Goal: Information Seeking & Learning: Learn about a topic

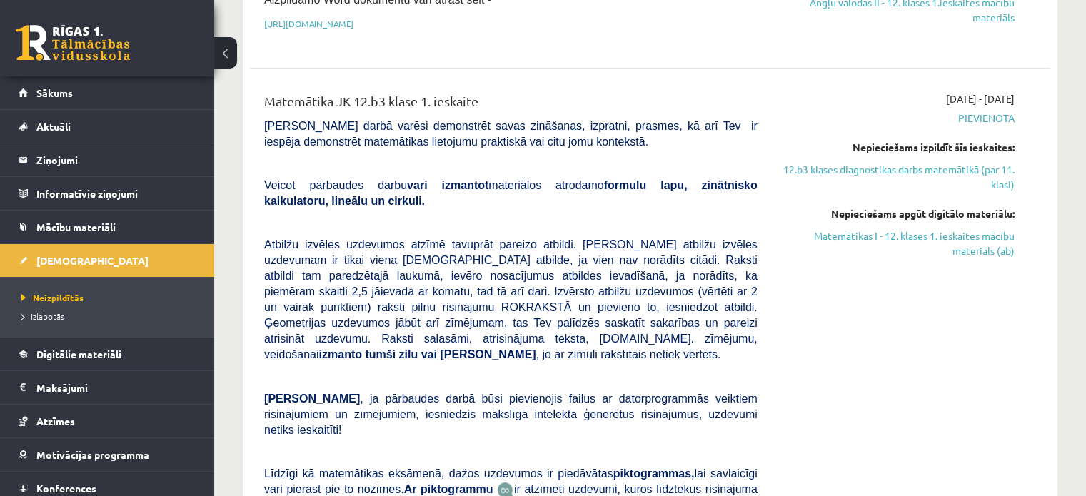
scroll to position [571, 0]
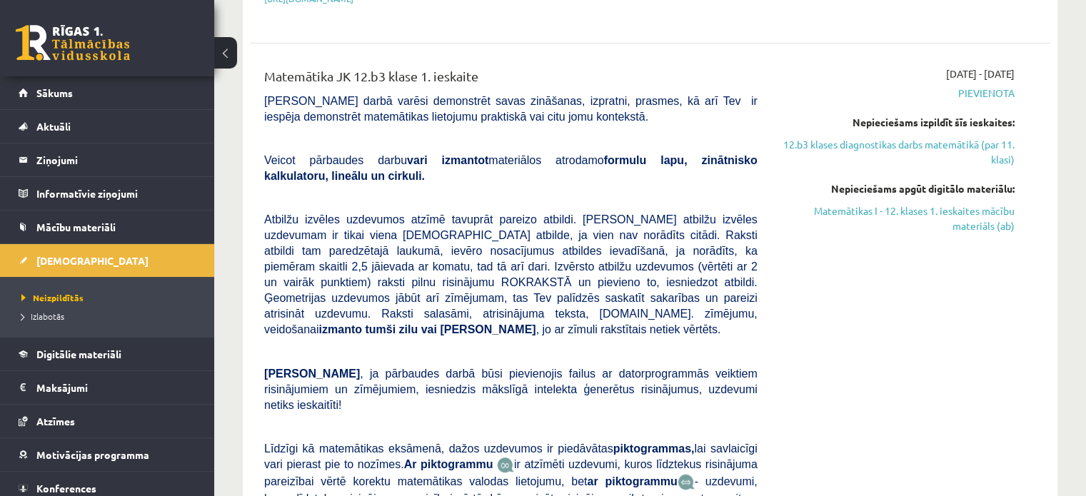
drag, startPoint x: 936, startPoint y: 213, endPoint x: 662, endPoint y: 39, distance: 324.1
click at [936, 213] on link "Matemātikas I - 12. klases 1. ieskaites mācību materiāls (ab)" at bounding box center [897, 218] width 236 height 30
click at [106, 354] on span "Digitālie materiāli" at bounding box center [78, 354] width 85 height 13
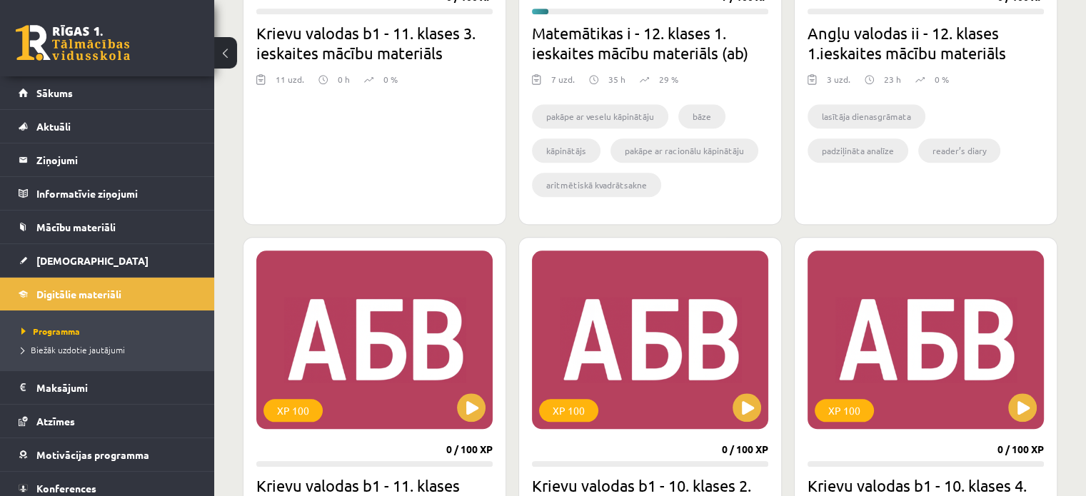
scroll to position [1071, 0]
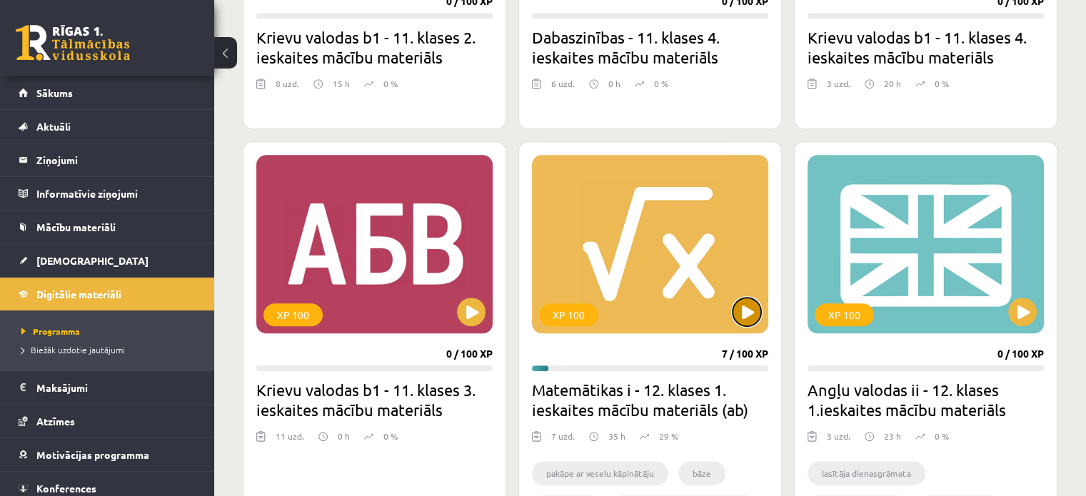
click at [742, 310] on button at bounding box center [746, 312] width 29 height 29
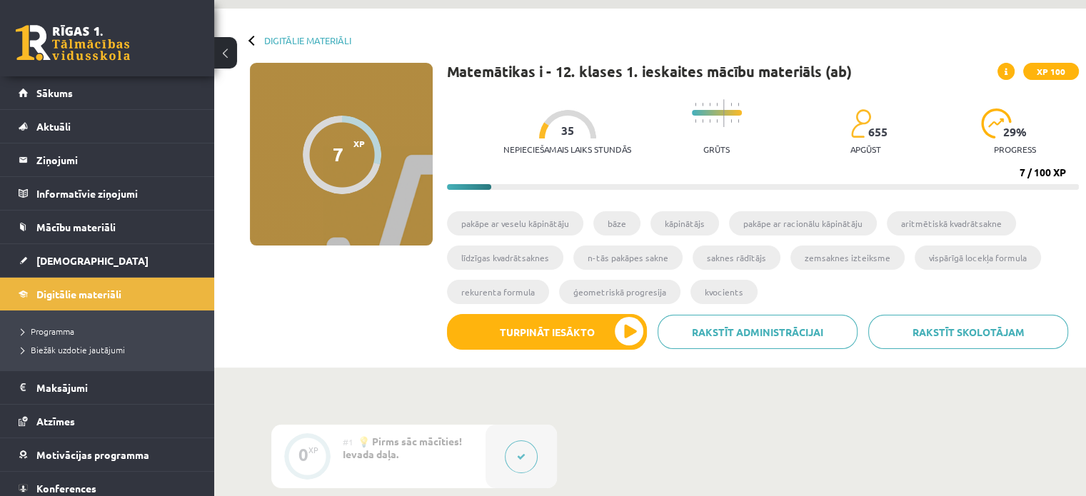
scroll to position [71, 0]
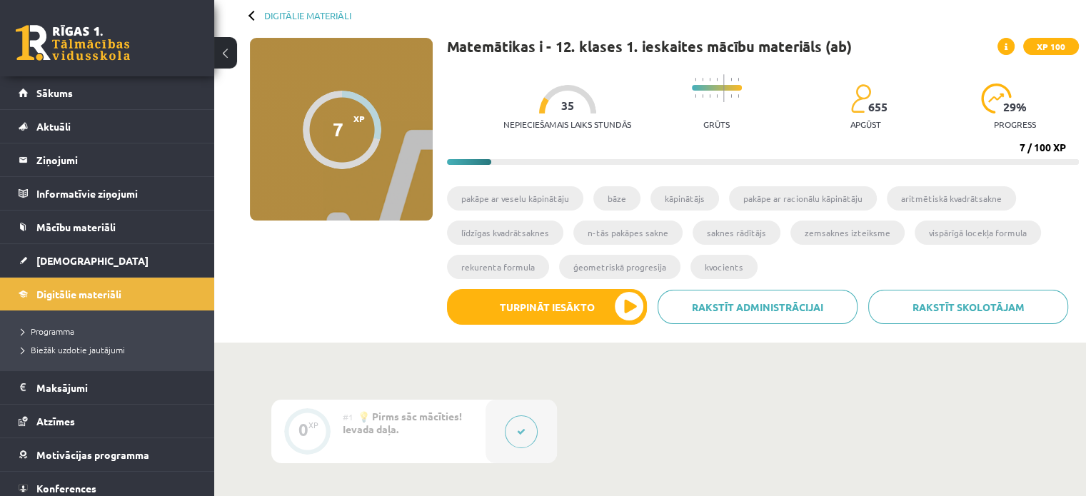
click at [367, 128] on div at bounding box center [342, 130] width 79 height 79
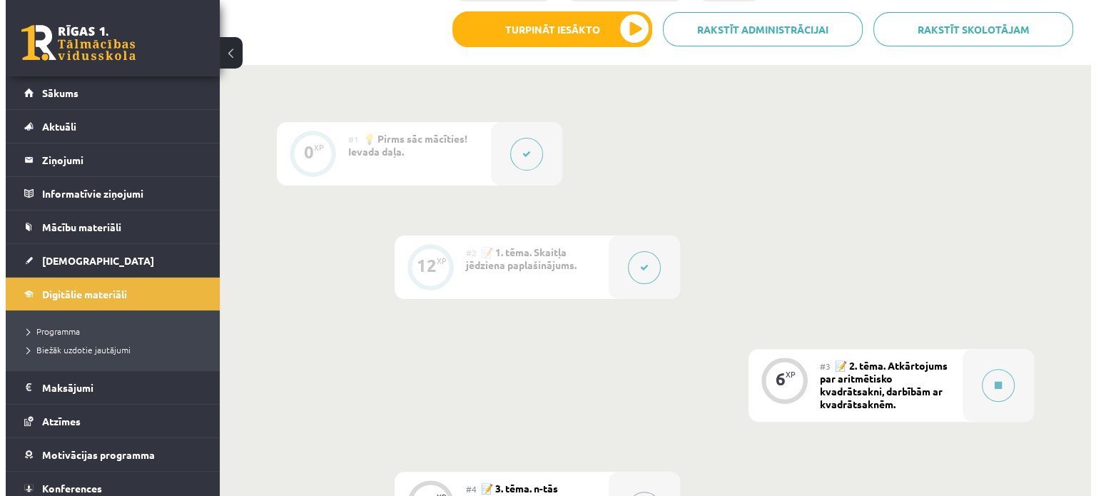
scroll to position [357, 0]
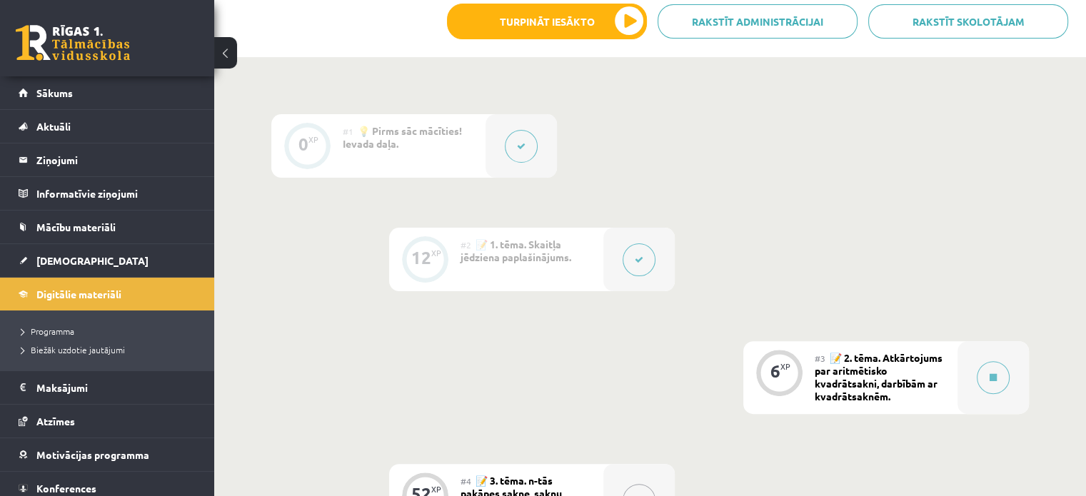
click at [648, 262] on button at bounding box center [638, 259] width 33 height 33
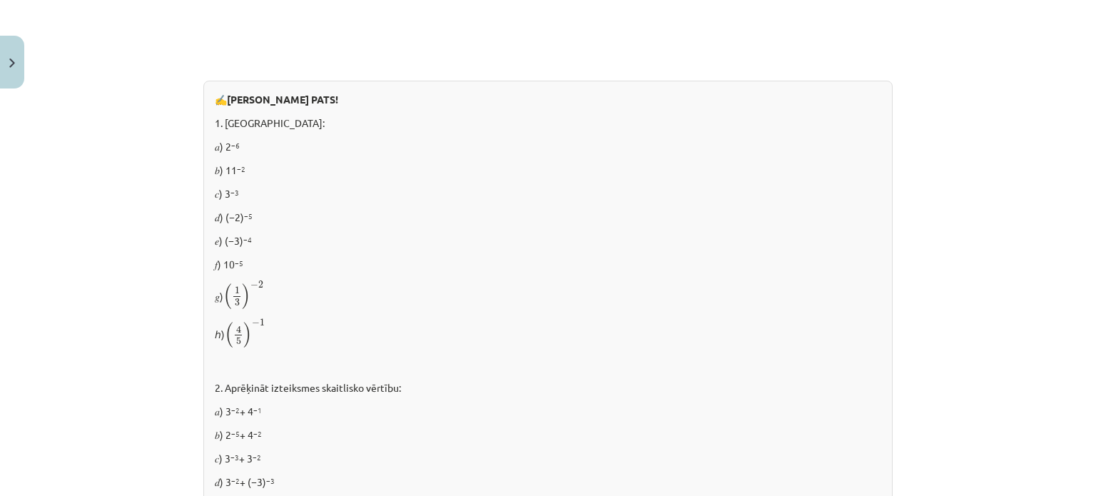
scroll to position [1052, 0]
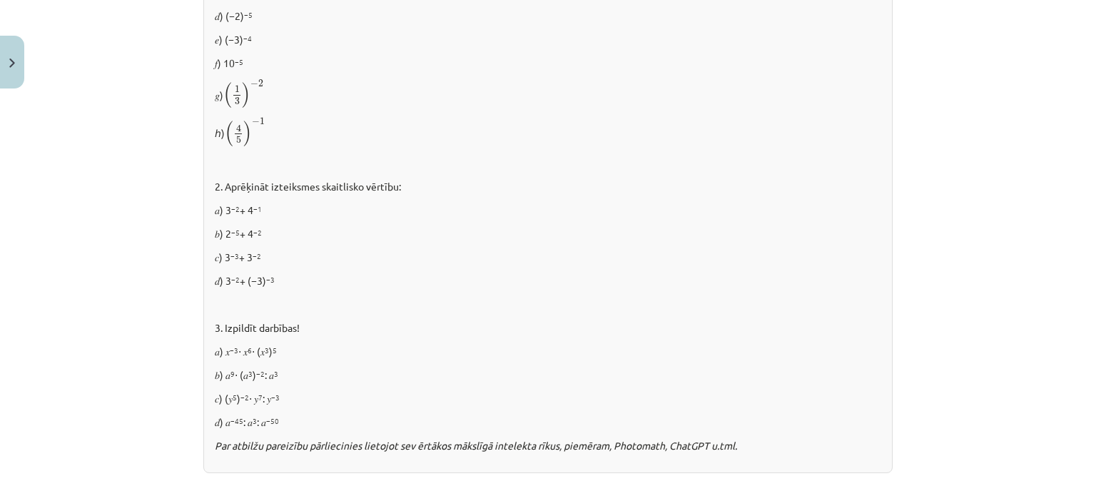
click at [77, 13] on div "Mācību tēma: Matemātikas i - 12. klases 1. ieskaites mācību materiāls (ab) #2 📝…" at bounding box center [548, 248] width 1096 height 496
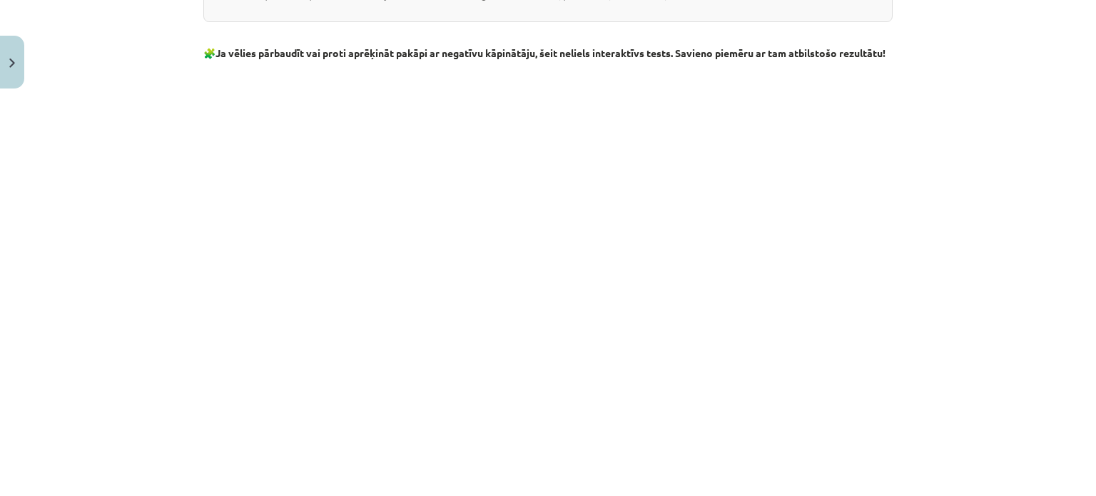
scroll to position [1480, 0]
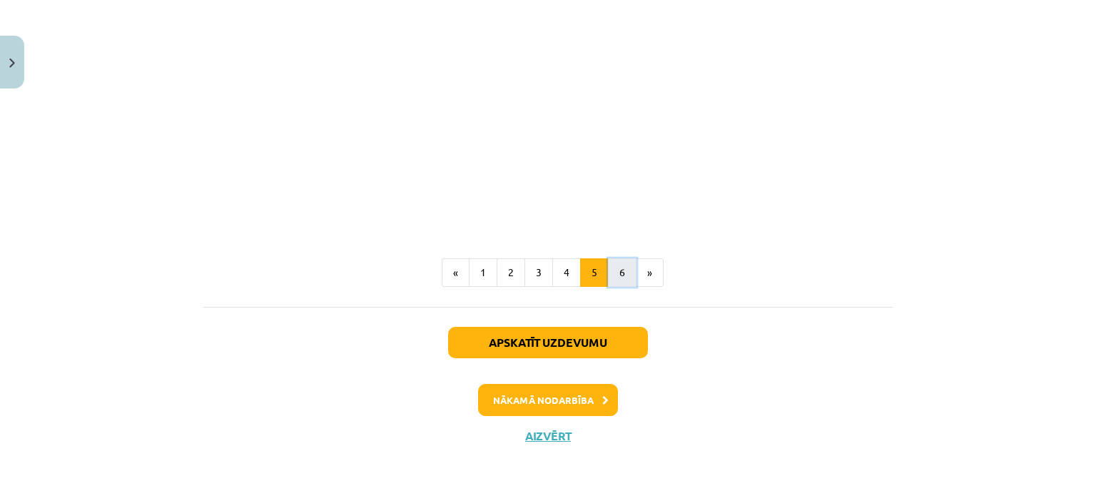
click at [614, 273] on button "6" at bounding box center [622, 272] width 29 height 29
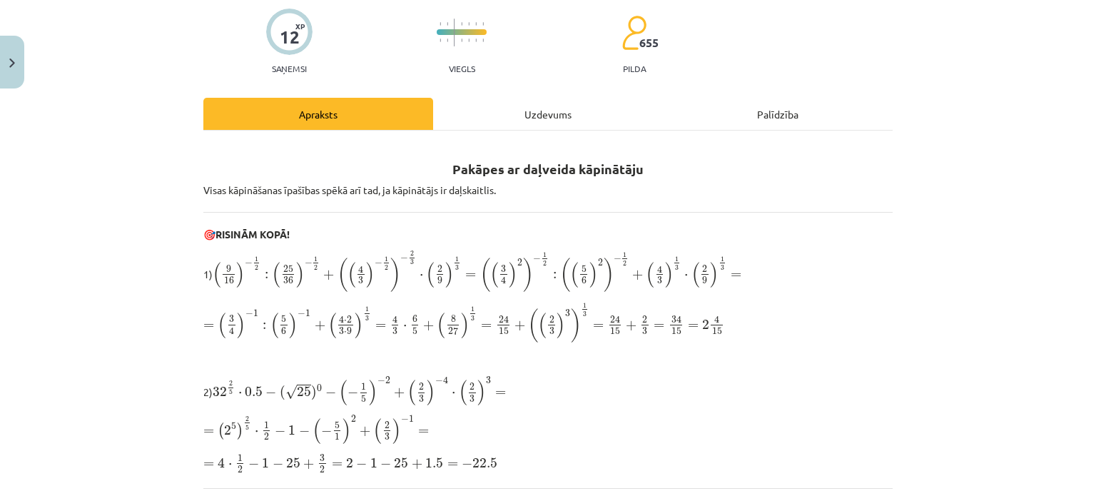
scroll to position [0, 0]
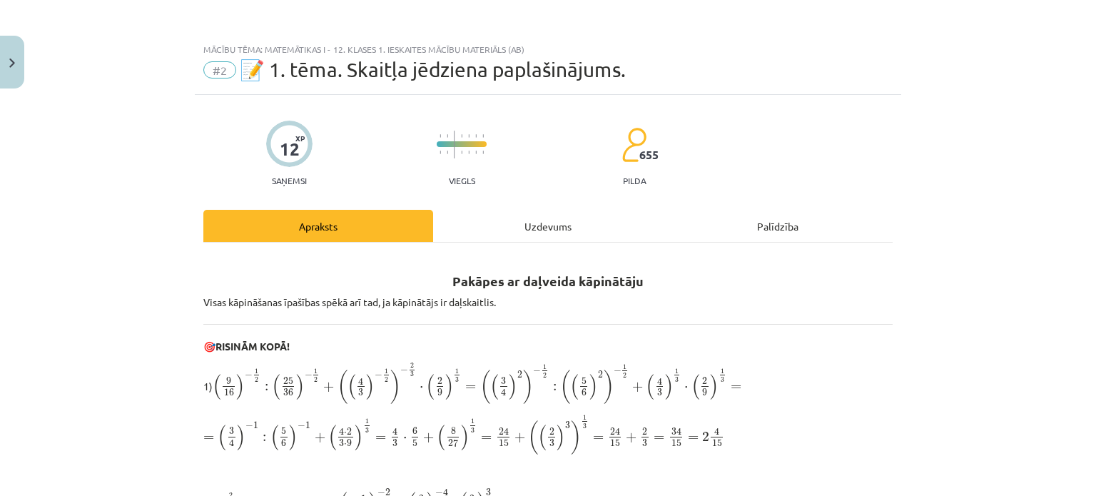
click at [806, 215] on div "Palīdzība" at bounding box center [778, 226] width 230 height 32
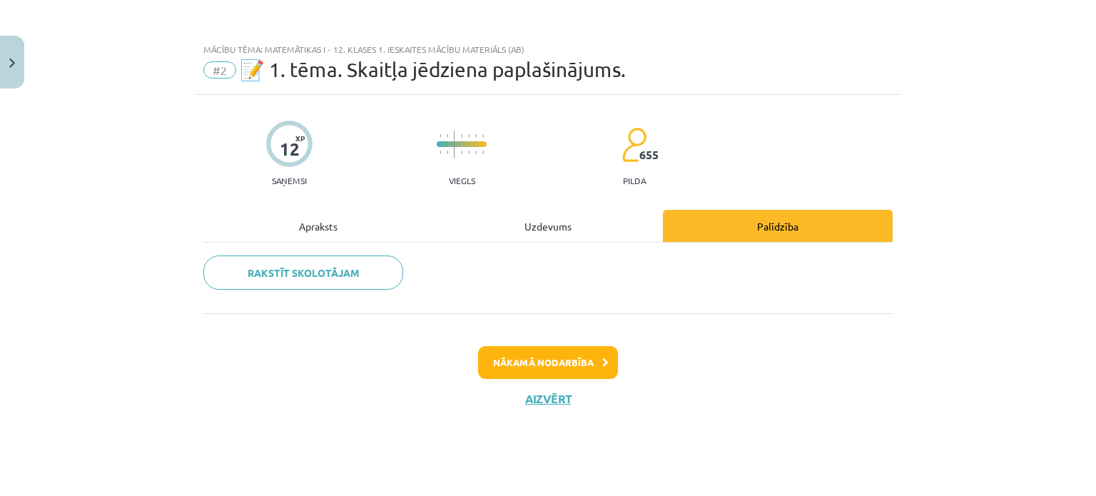
click at [582, 226] on div "Uzdevums" at bounding box center [548, 226] width 230 height 32
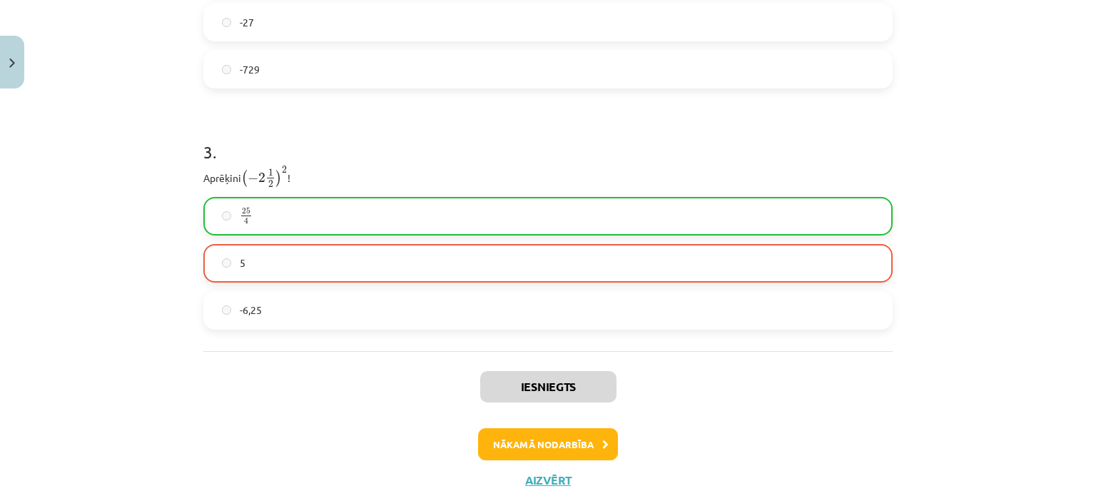
scroll to position [917, 0]
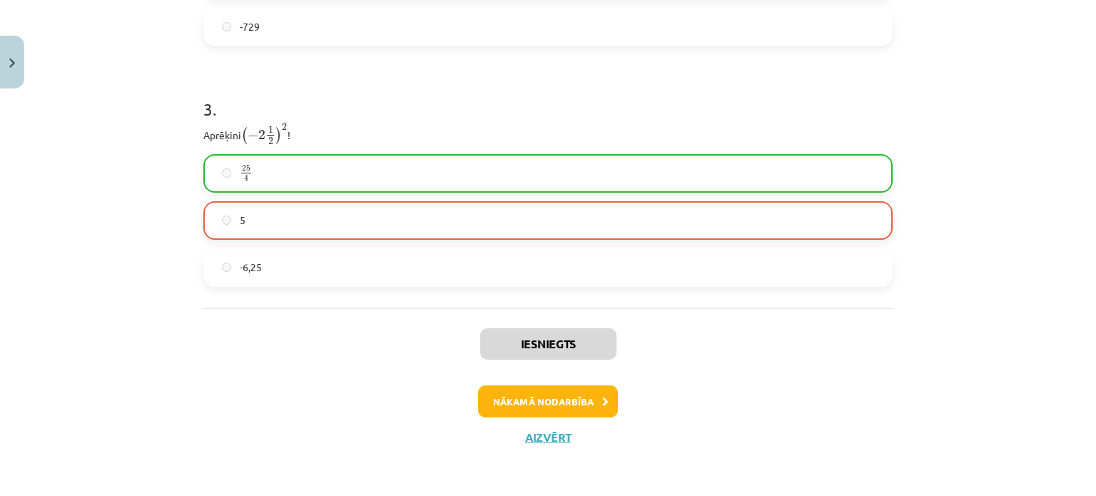
click at [291, 224] on label "5" at bounding box center [548, 221] width 687 height 36
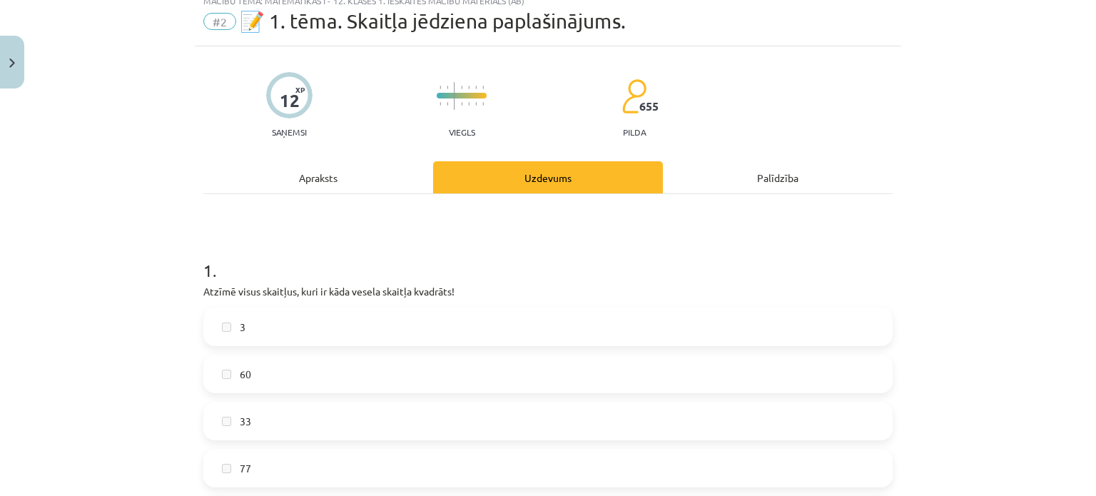
scroll to position [0, 0]
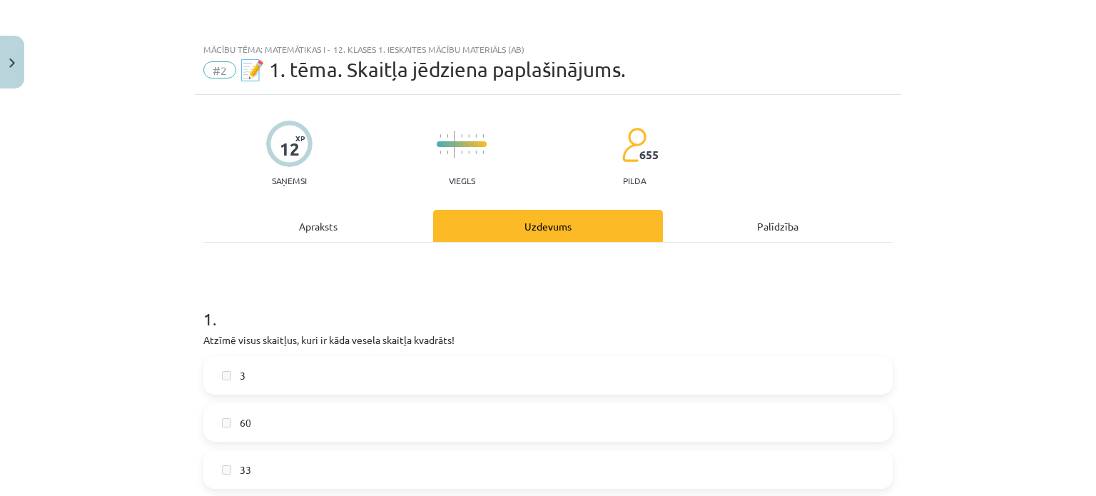
click at [337, 218] on div "Apraksts" at bounding box center [318, 226] width 230 height 32
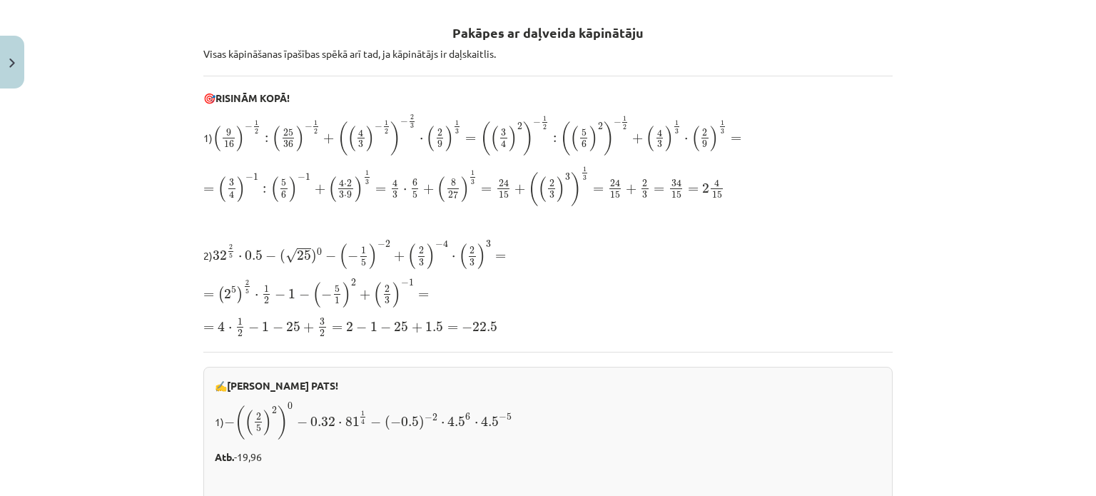
scroll to position [250, 0]
click at [564, 296] on p "= ( 2 5 ) 2 5 ⋅ 1 2 − 1 − ( − 5 1 ) 2 + ( 2 3 ) − 1 = = ( 2 5 ) 2 5 ⋅ 1 2 − 1 −…" at bounding box center [548, 292] width 690 height 30
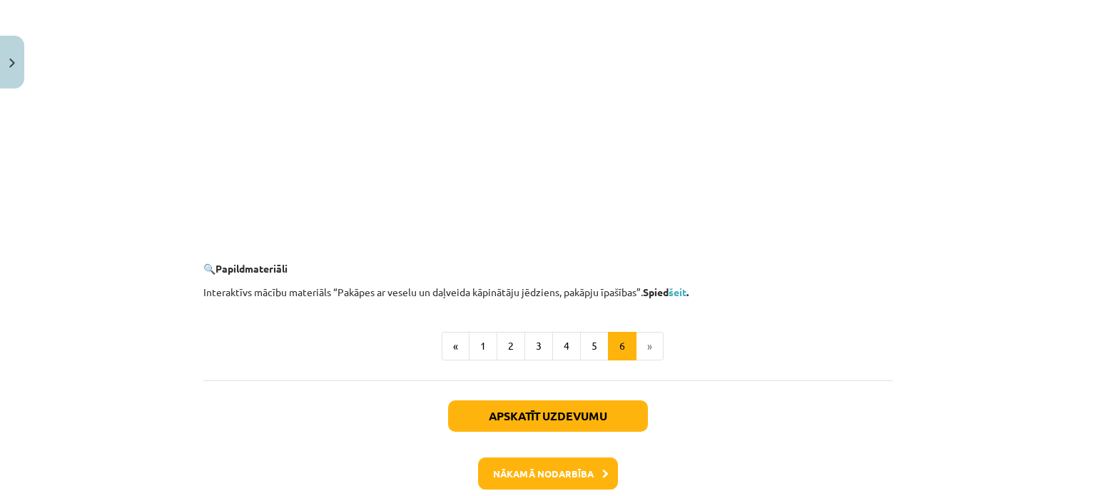
scroll to position [1368, 0]
click at [687, 288] on link "šeit" at bounding box center [678, 292] width 18 height 13
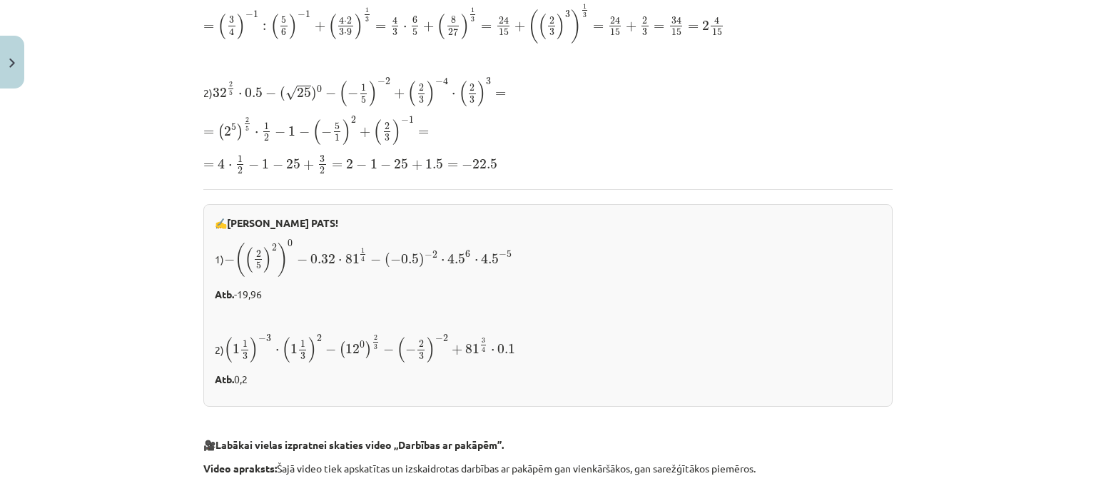
scroll to position [298, 0]
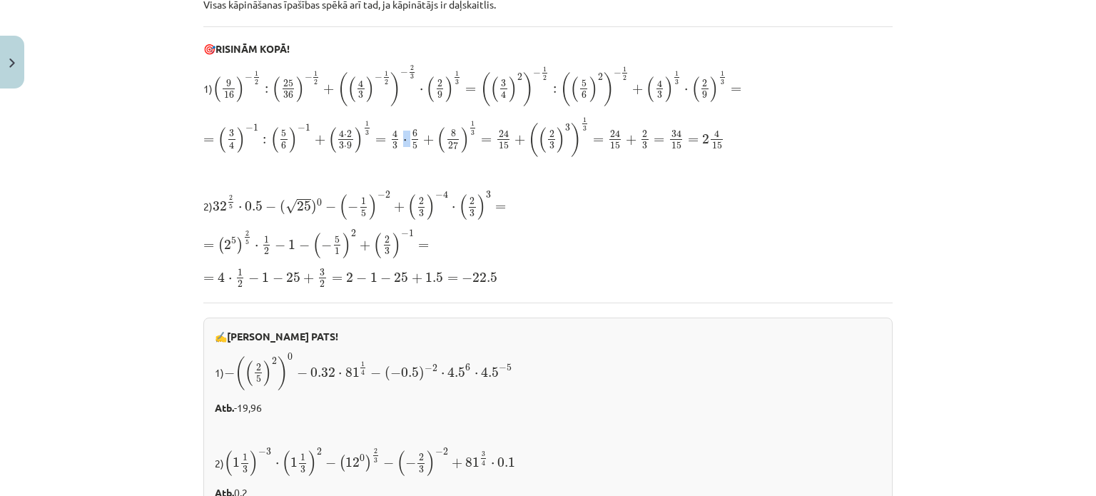
click at [408, 136] on span "= ( 3 4 ) − 1 : ( 5 6 ) − 1 + ( 4 ⋅ 2 3 ⋅ 9 ) 1 3 = 4 3 ⋅ 6 5 + ( 8 27 ) 1 3 = …" at bounding box center [463, 137] width 521 height 41
click at [410, 143] on span "6 5" at bounding box center [415, 139] width 10 height 19
drag, startPoint x: 433, startPoint y: 133, endPoint x: 431, endPoint y: 142, distance: 8.8
click at [437, 142] on span "(" at bounding box center [441, 140] width 9 height 26
click at [471, 148] on span "( 8 27 ) 1 3" at bounding box center [457, 136] width 41 height 31
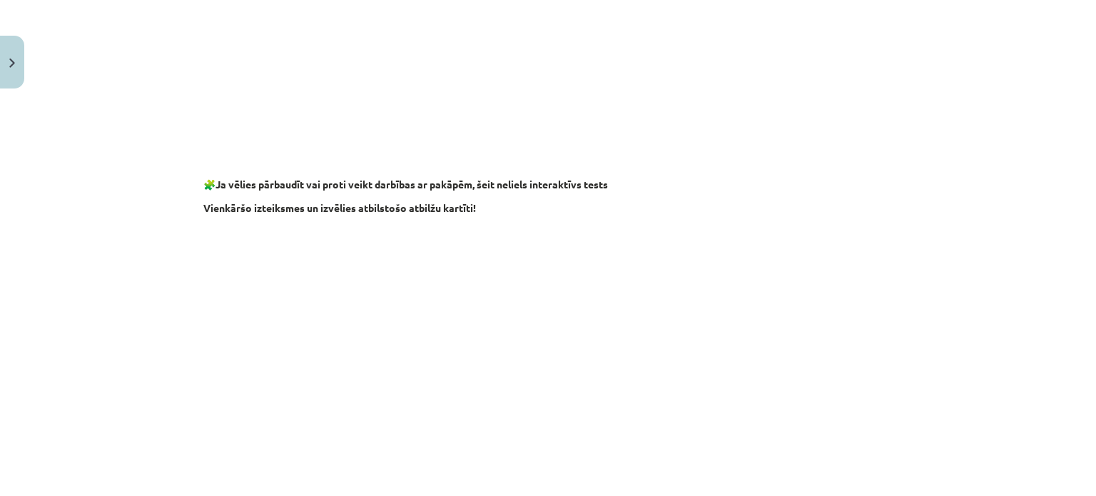
scroll to position [1226, 0]
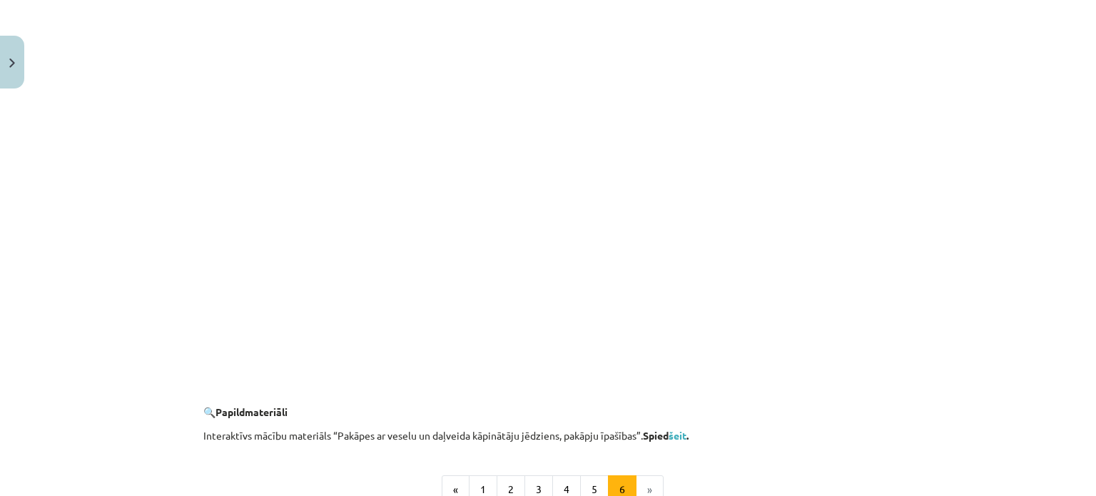
click at [928, 168] on div "Mācību tēma: Matemātikas i - 12. klases 1. ieskaites mācību materiāls (ab) #2 📝…" at bounding box center [548, 248] width 1096 height 496
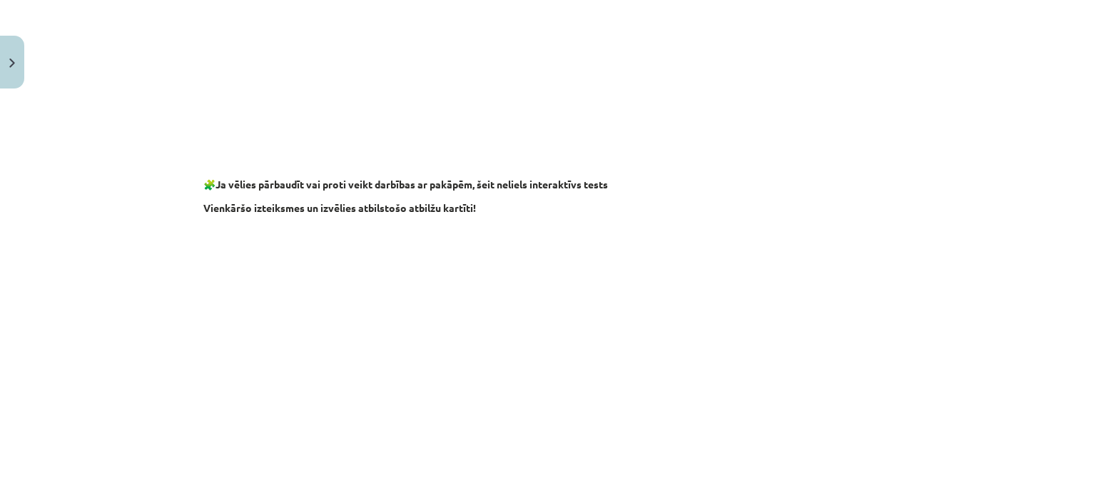
scroll to position [1440, 0]
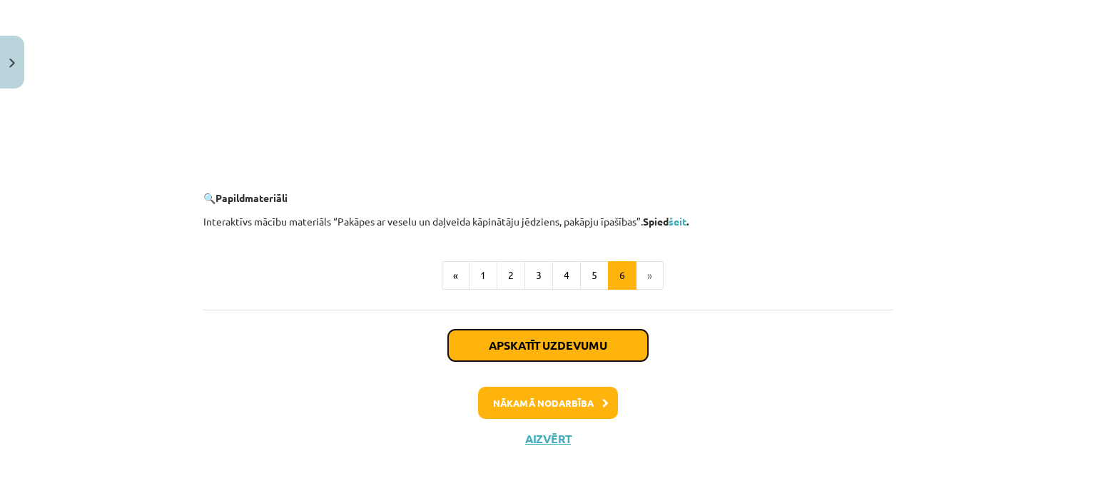
click at [617, 353] on button "Apskatīt uzdevumu" at bounding box center [548, 345] width 200 height 31
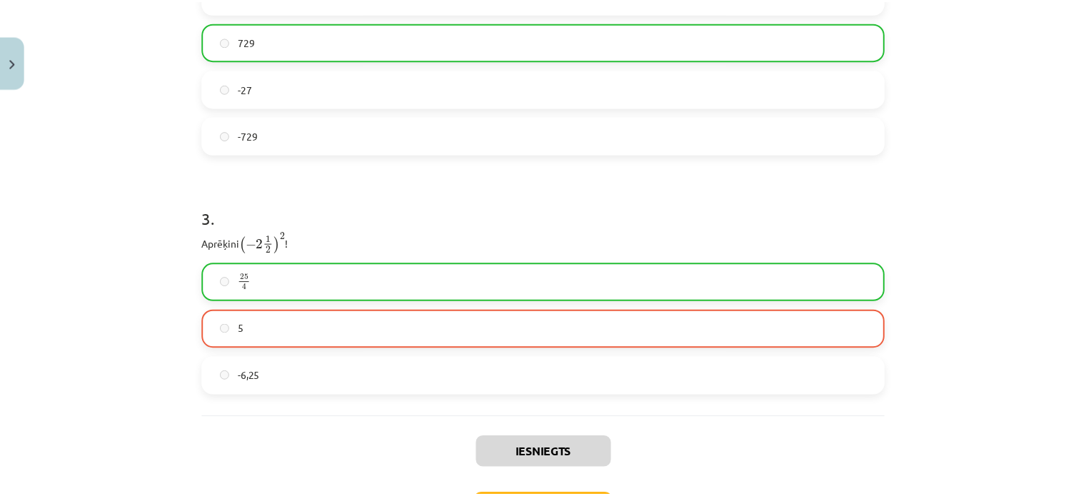
scroll to position [917, 0]
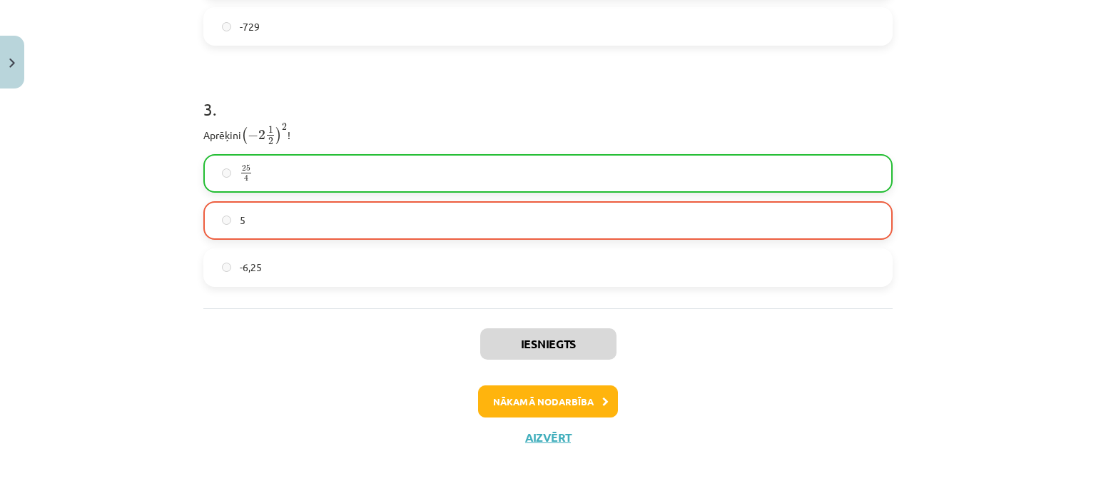
click at [547, 426] on div "Iesniegts Nākamā nodarbība Aizvērt" at bounding box center [548, 381] width 690 height 146
click at [548, 438] on button "Aizvērt" at bounding box center [548, 437] width 54 height 14
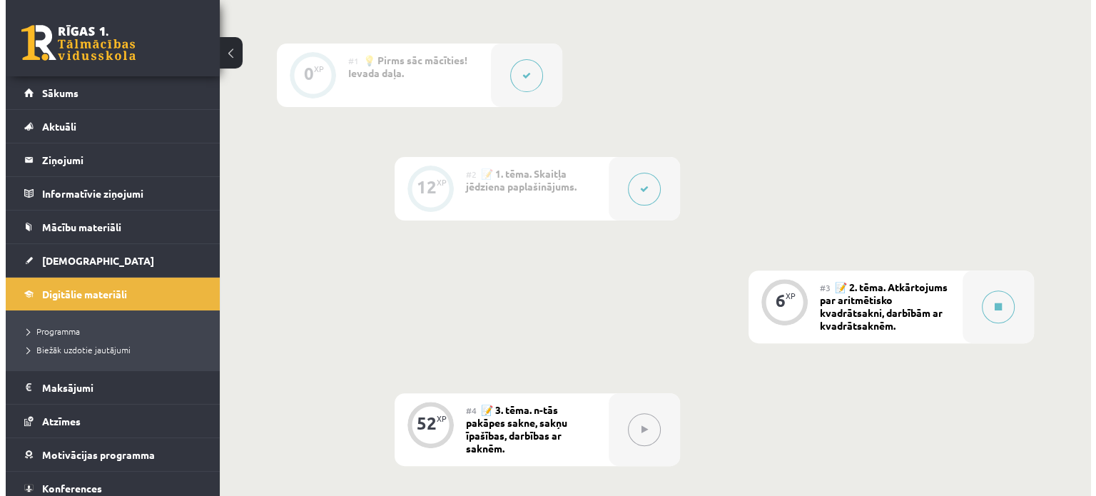
scroll to position [428, 0]
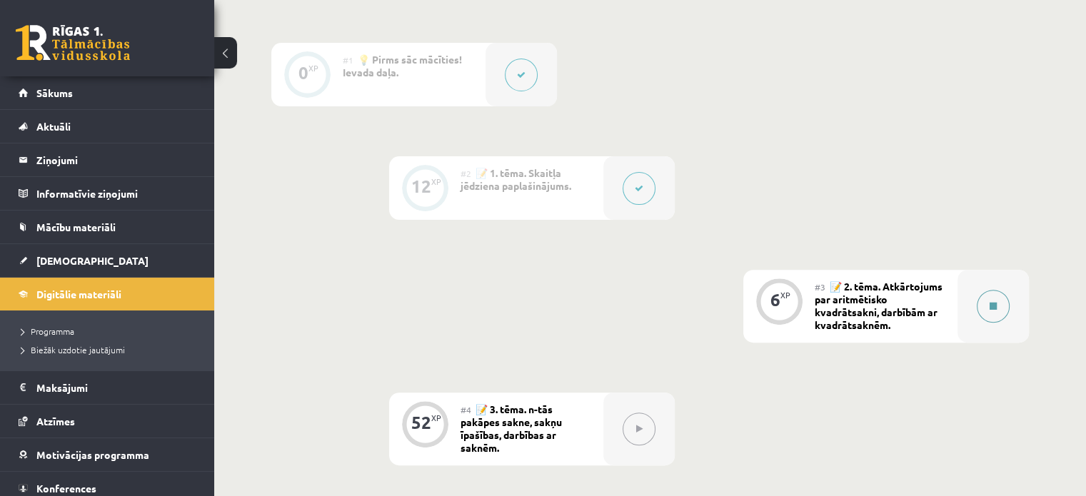
click at [986, 311] on button at bounding box center [992, 306] width 33 height 33
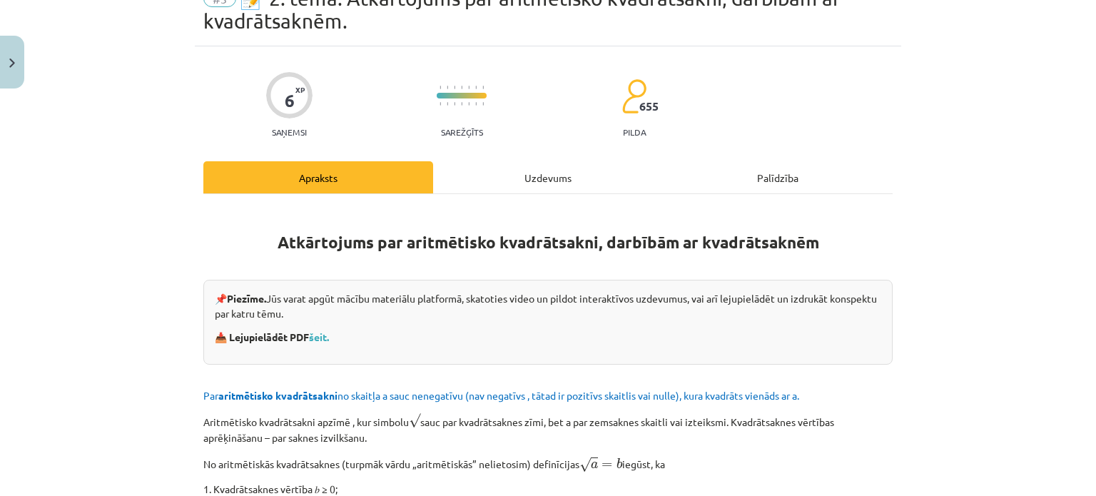
click at [542, 171] on div "Uzdevums" at bounding box center [548, 177] width 230 height 32
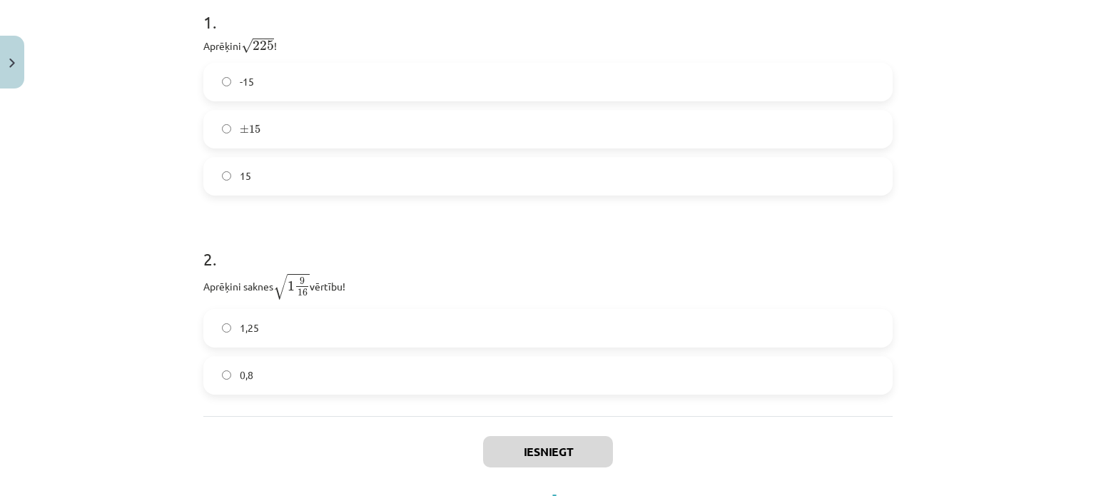
scroll to position [321, 0]
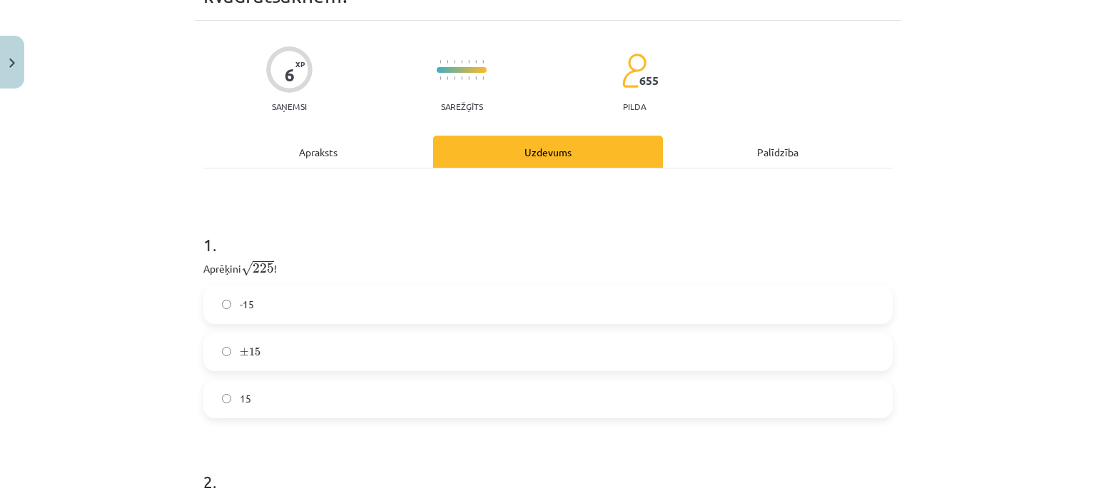
click at [343, 165] on div "Apraksts" at bounding box center [318, 152] width 230 height 32
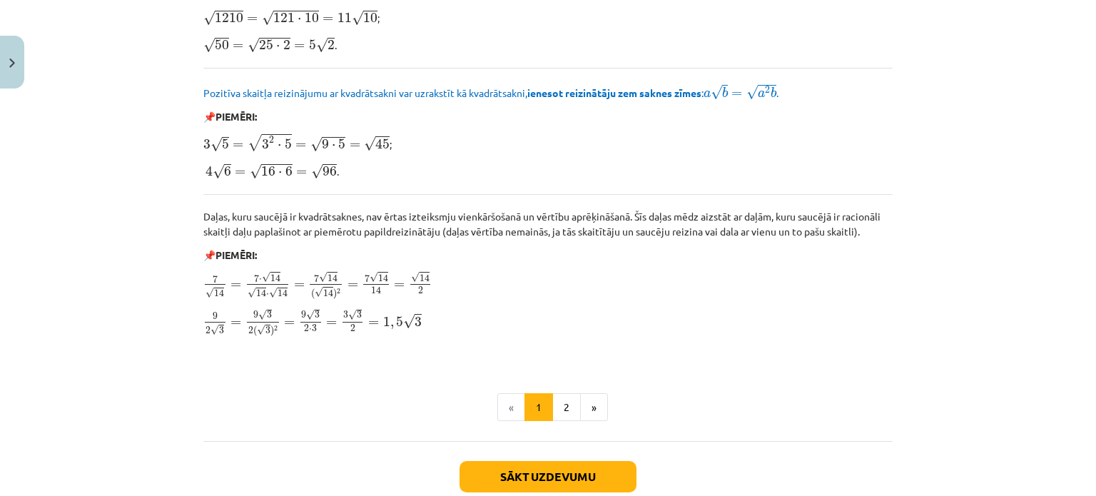
scroll to position [1738, 0]
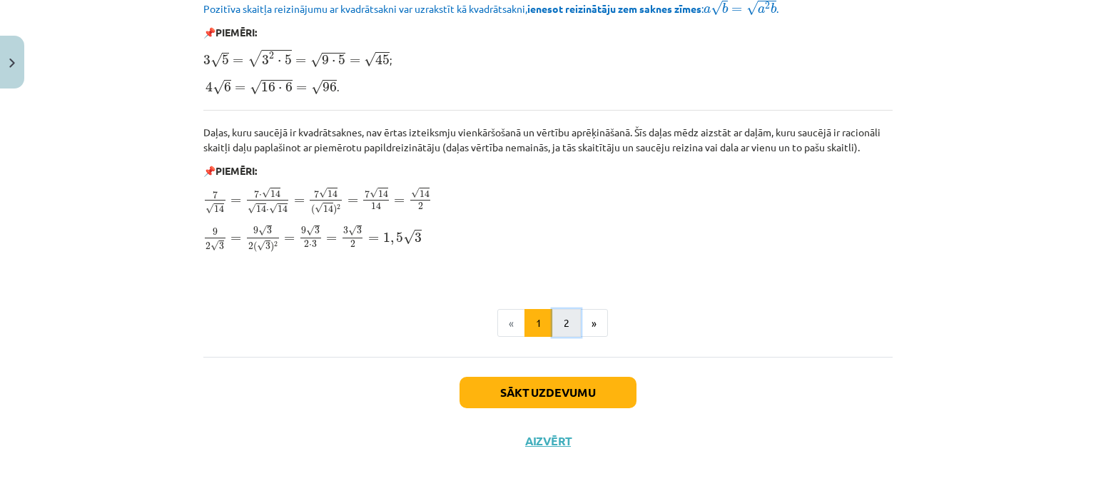
click at [560, 325] on button "2" at bounding box center [566, 323] width 29 height 29
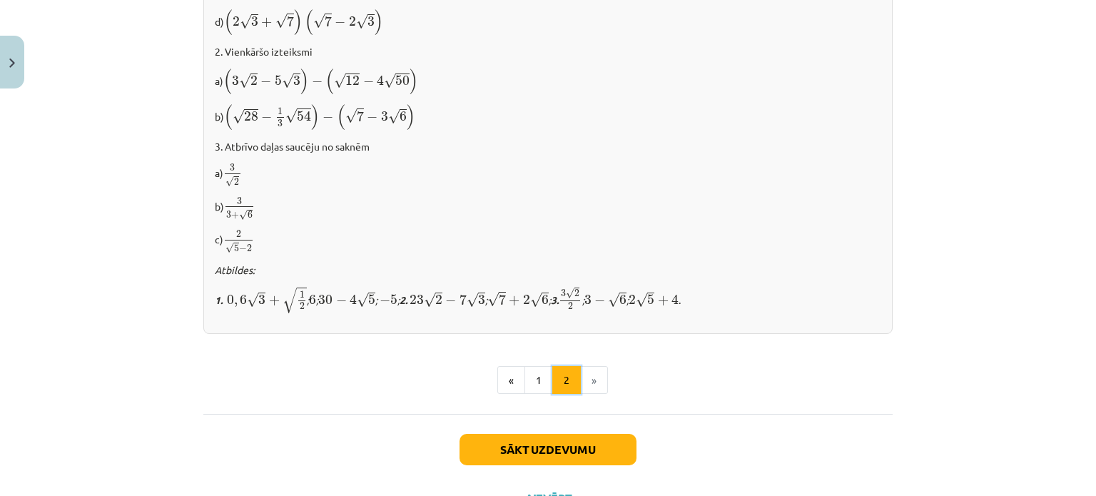
scroll to position [962, 0]
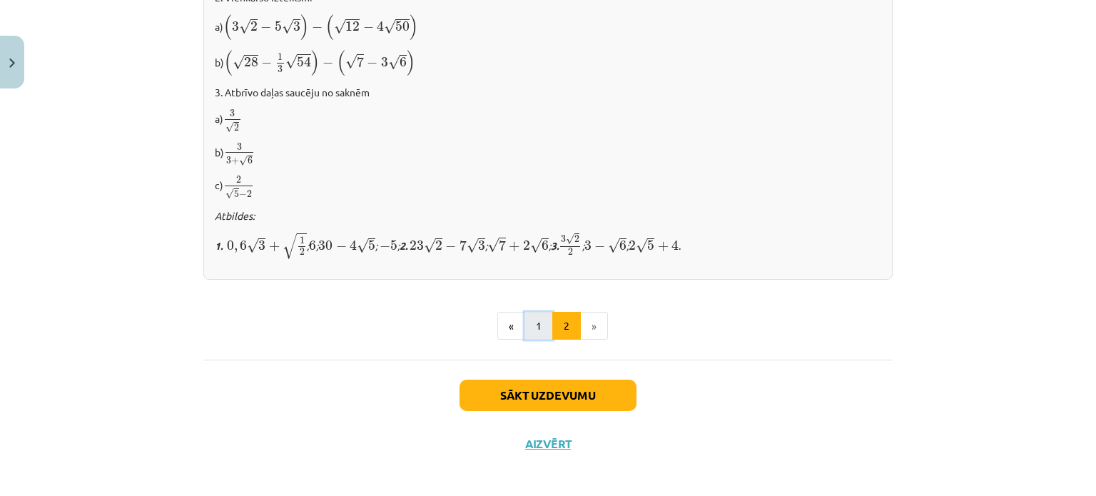
click at [531, 312] on button "1" at bounding box center [539, 326] width 29 height 29
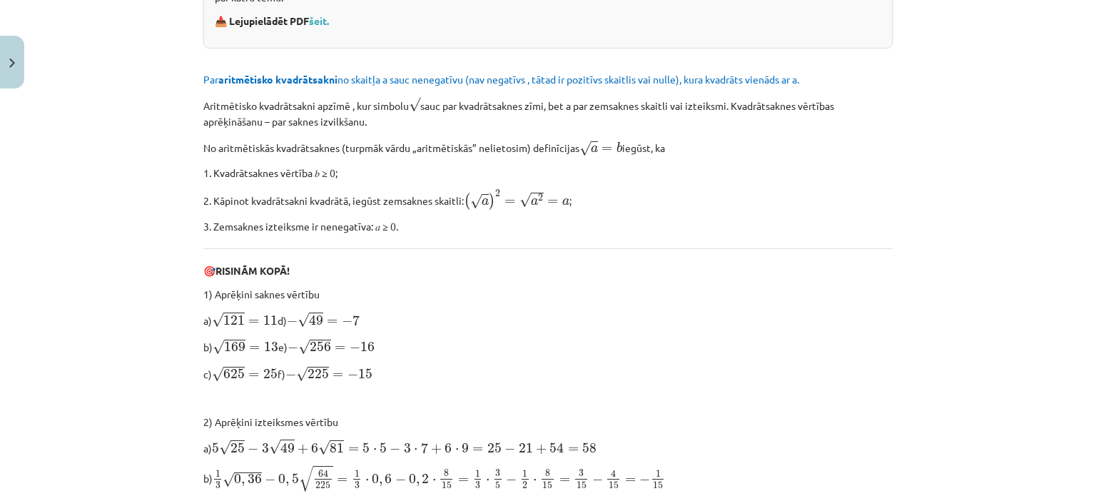
scroll to position [278, 0]
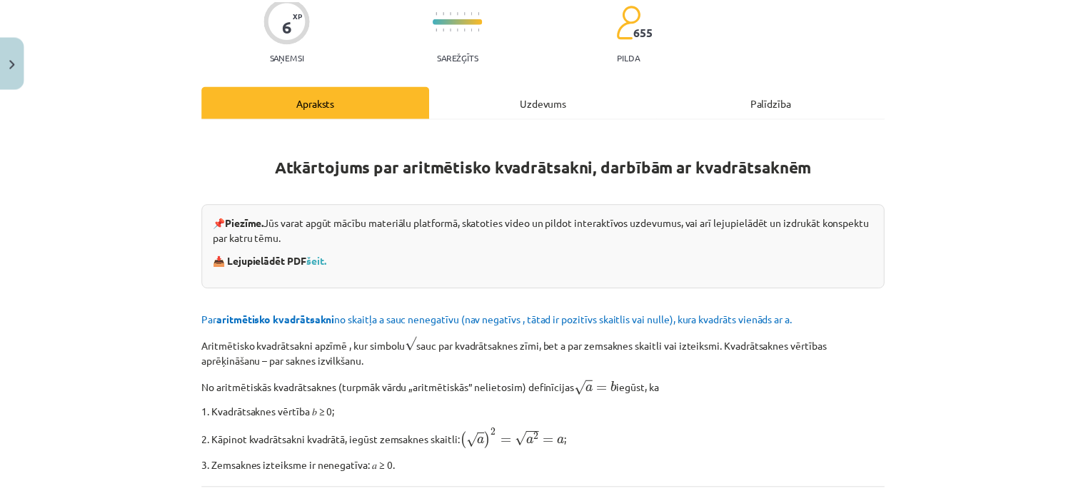
scroll to position [0, 0]
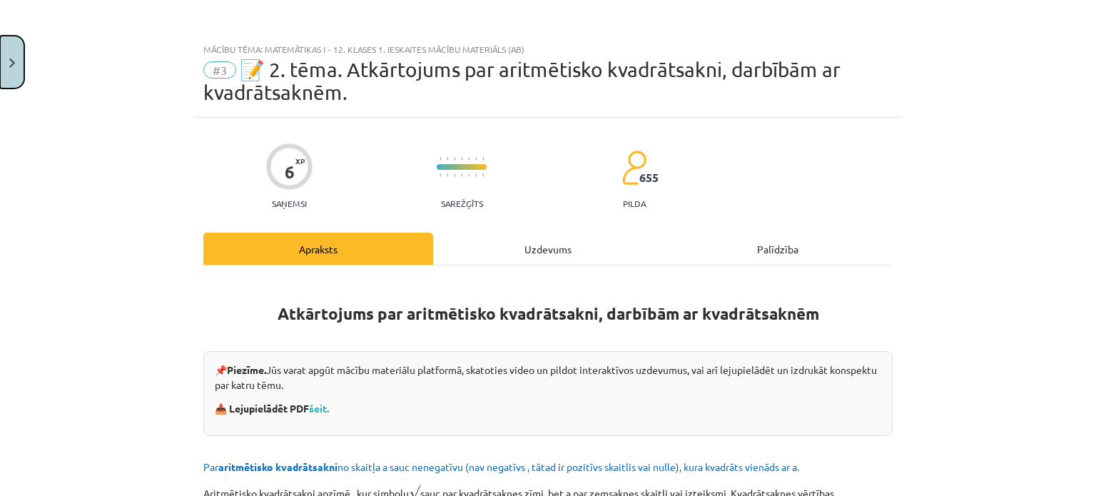
click at [5, 71] on button "Close" at bounding box center [12, 62] width 24 height 53
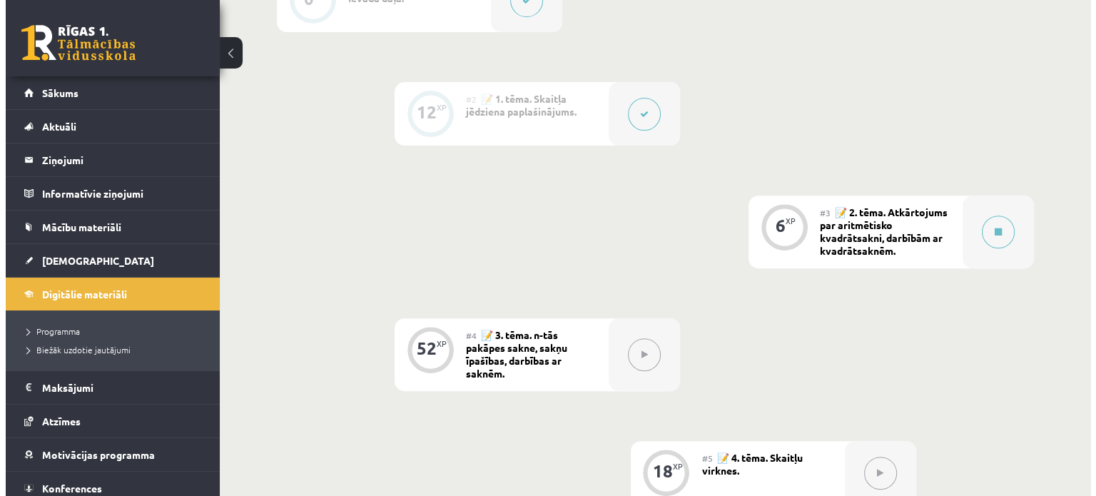
scroll to position [416, 0]
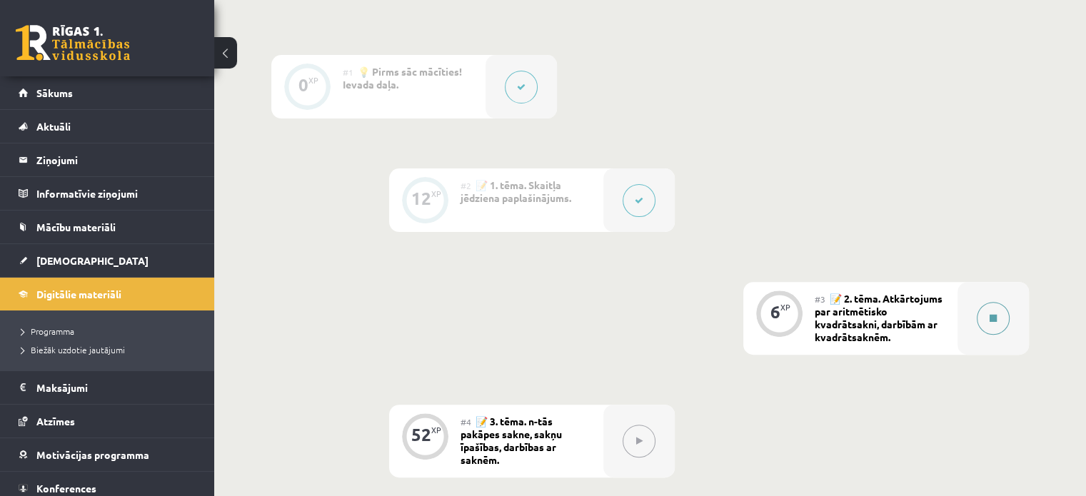
click at [985, 315] on button at bounding box center [992, 318] width 33 height 33
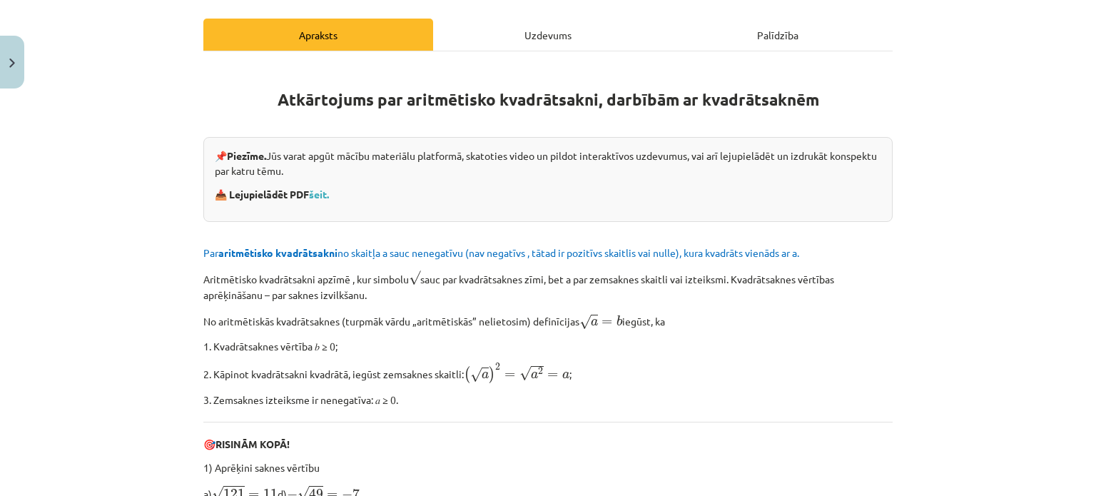
scroll to position [286, 0]
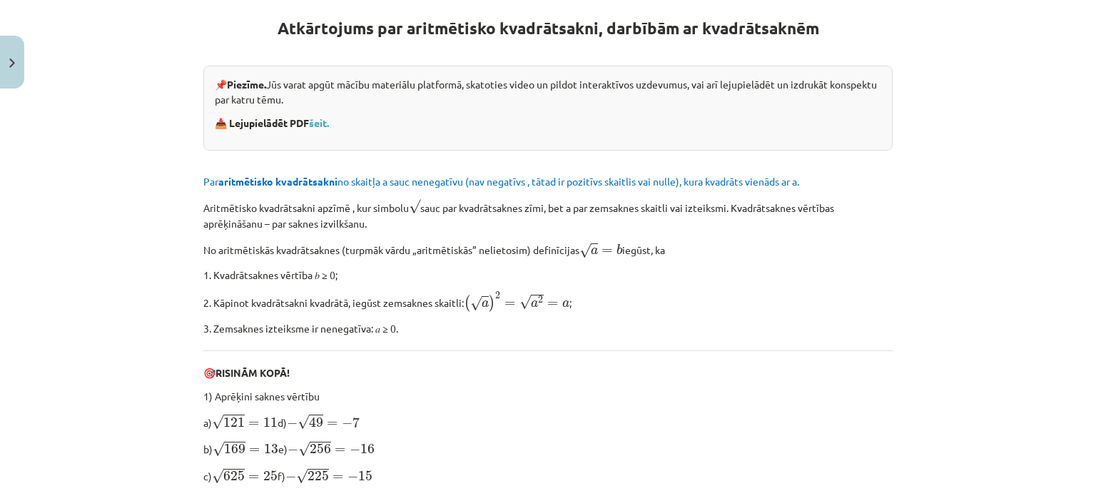
click at [1034, 34] on div "Mācību tēma: Matemātikas i - 12. klases 1. ieskaites mācību materiāls (ab) #3 📝…" at bounding box center [548, 248] width 1096 height 496
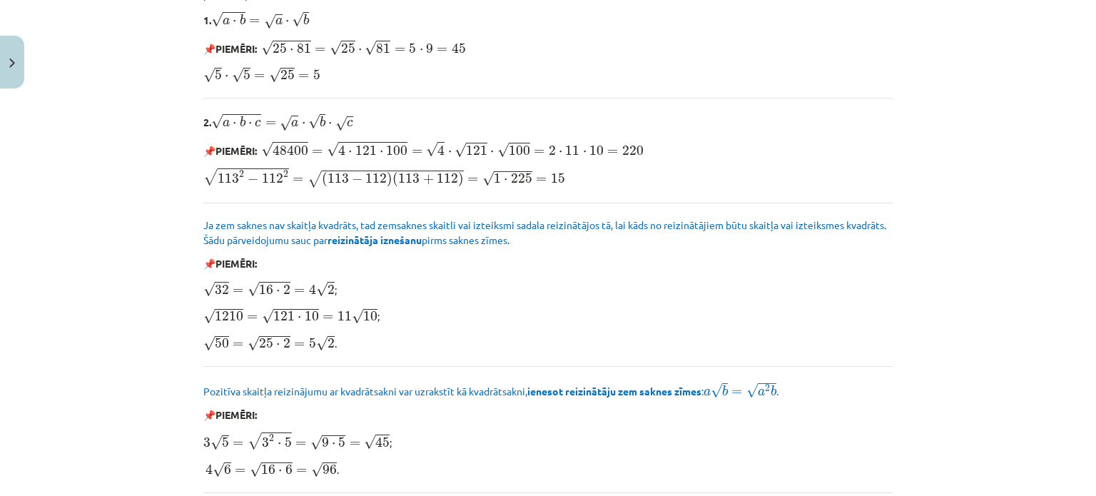
scroll to position [1356, 0]
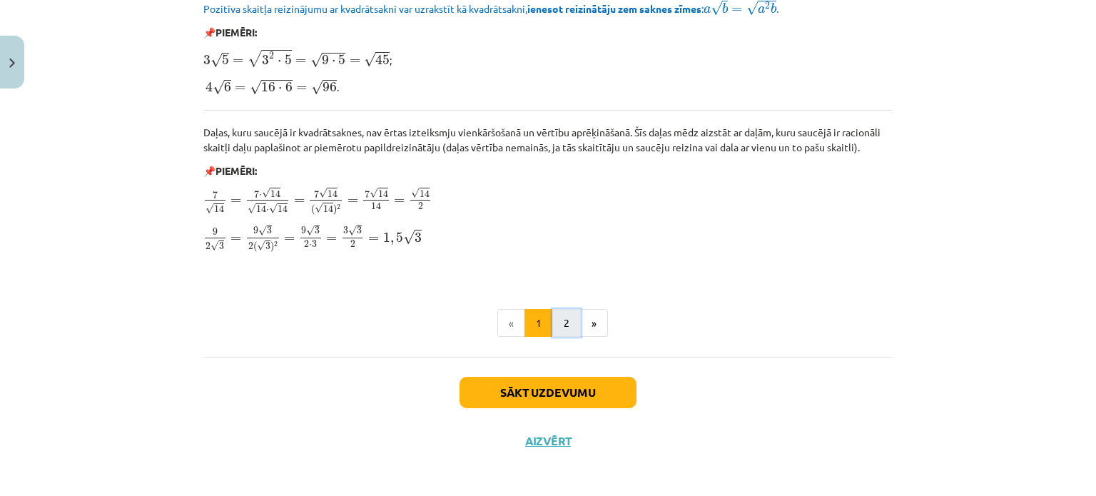
click at [572, 313] on button "2" at bounding box center [566, 323] width 29 height 29
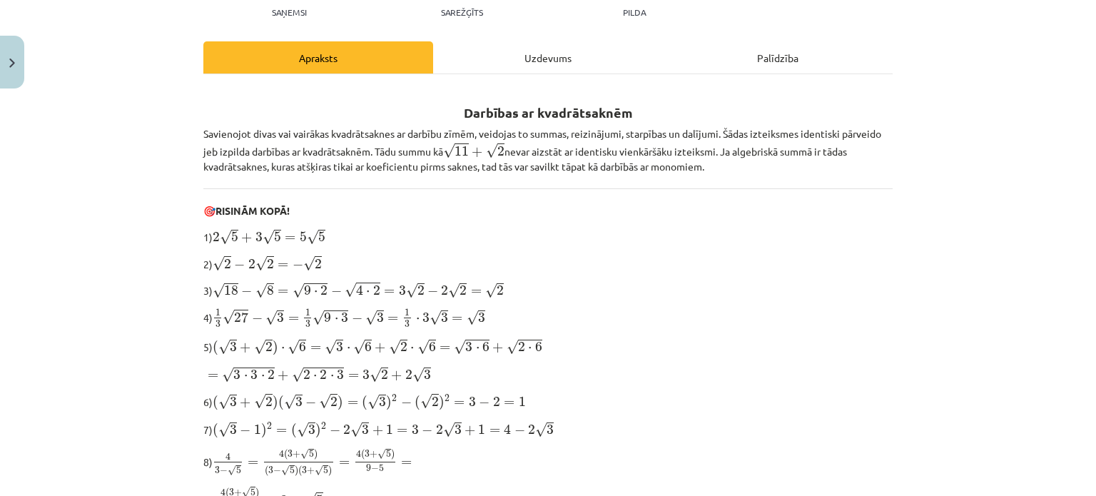
scroll to position [214, 0]
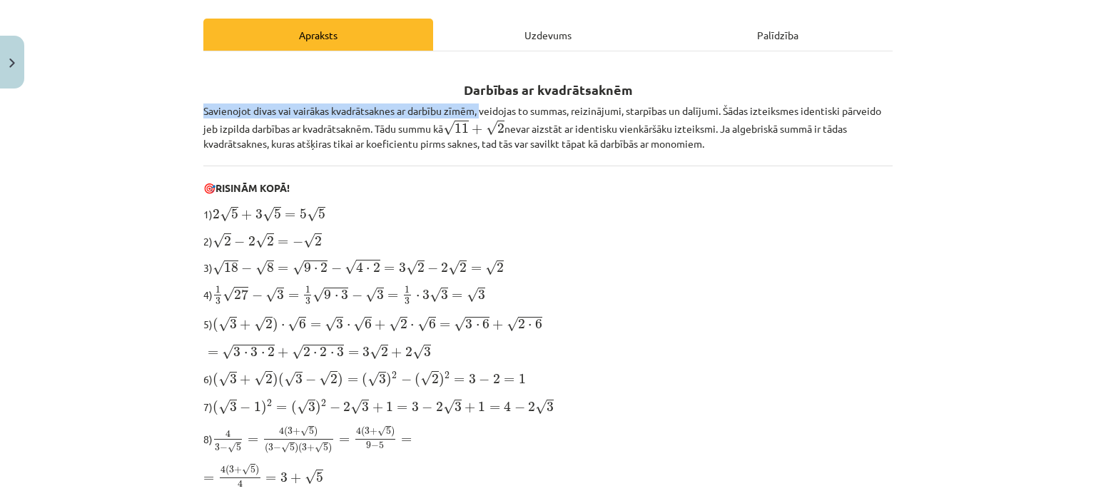
drag, startPoint x: 198, startPoint y: 108, endPoint x: 479, endPoint y: 107, distance: 281.2
click at [479, 107] on p "Savienojot divas vai vairākas kvadrātsaknes ar darbību zīmēm, veidojas to summa…" at bounding box center [548, 127] width 690 height 48
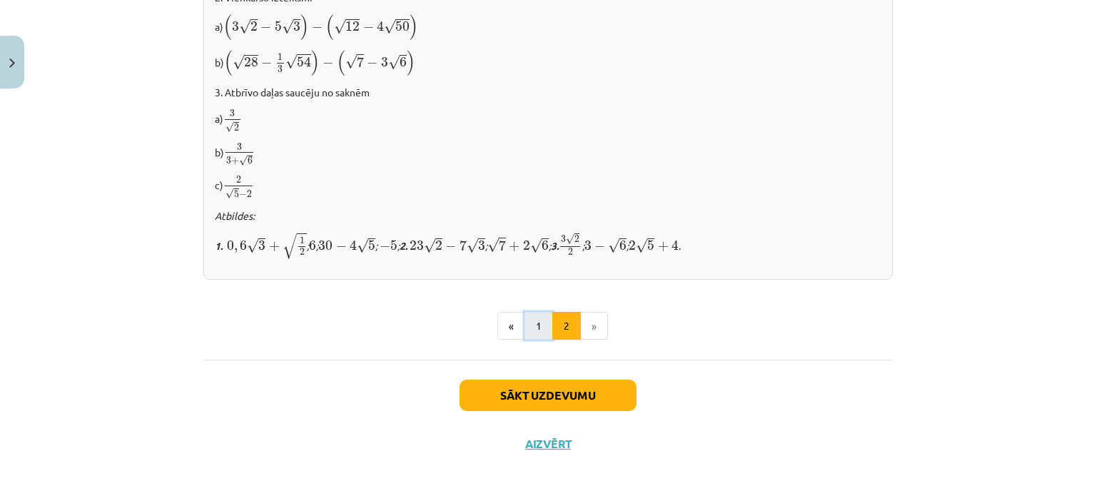
click at [532, 313] on button "1" at bounding box center [539, 326] width 29 height 29
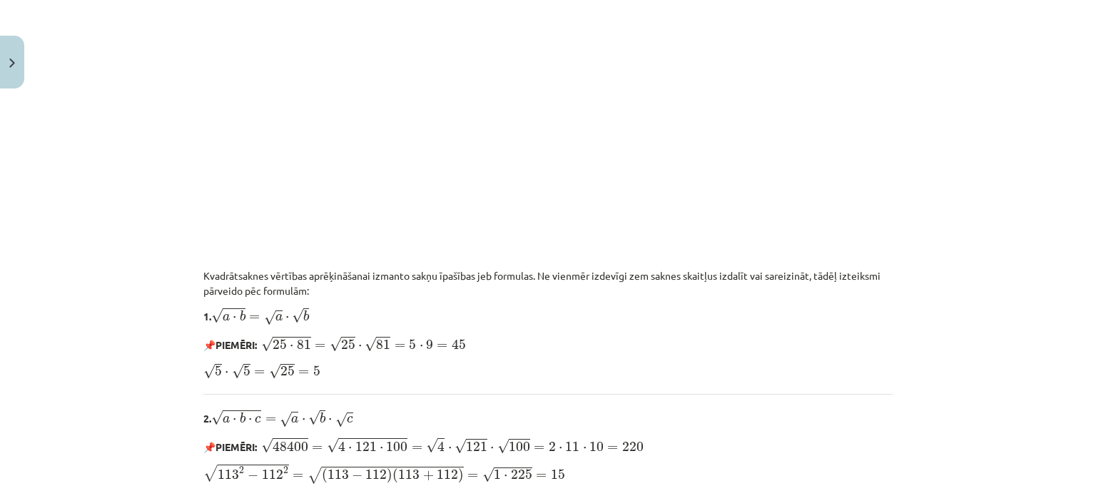
scroll to position [1063, 0]
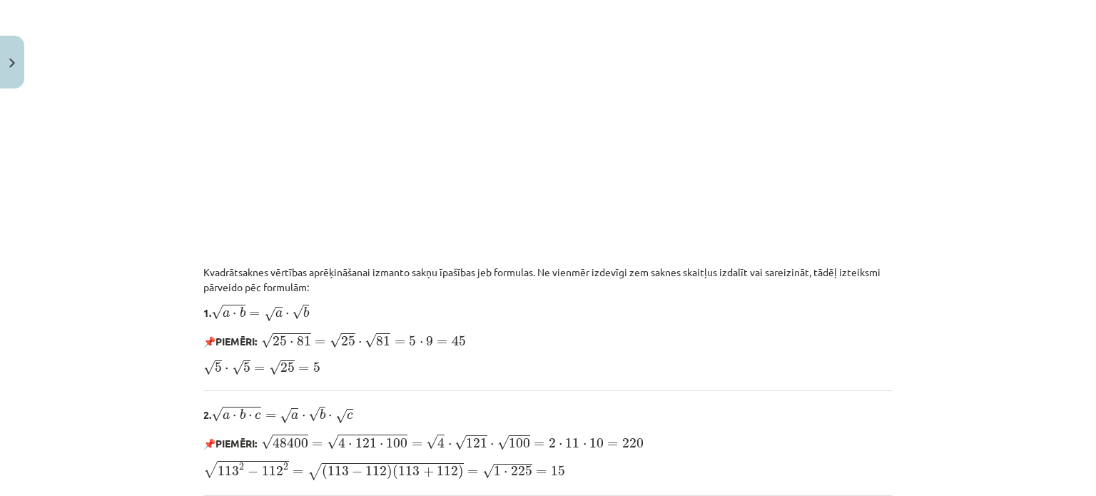
click at [962, 153] on div "Mācību tēma: Matemātikas i - 12. klases 1. ieskaites mācību materiāls (ab) #3 📝…" at bounding box center [548, 248] width 1096 height 496
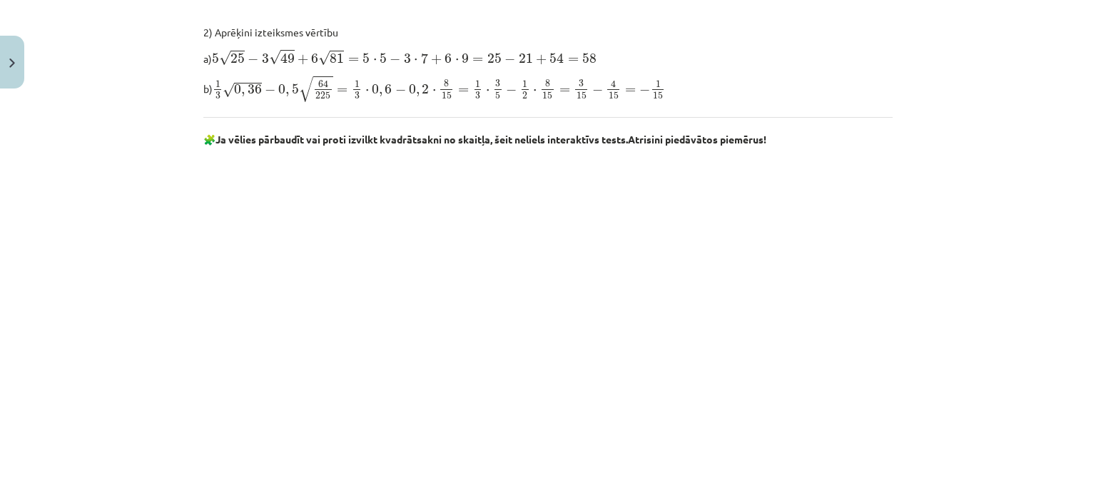
scroll to position [849, 0]
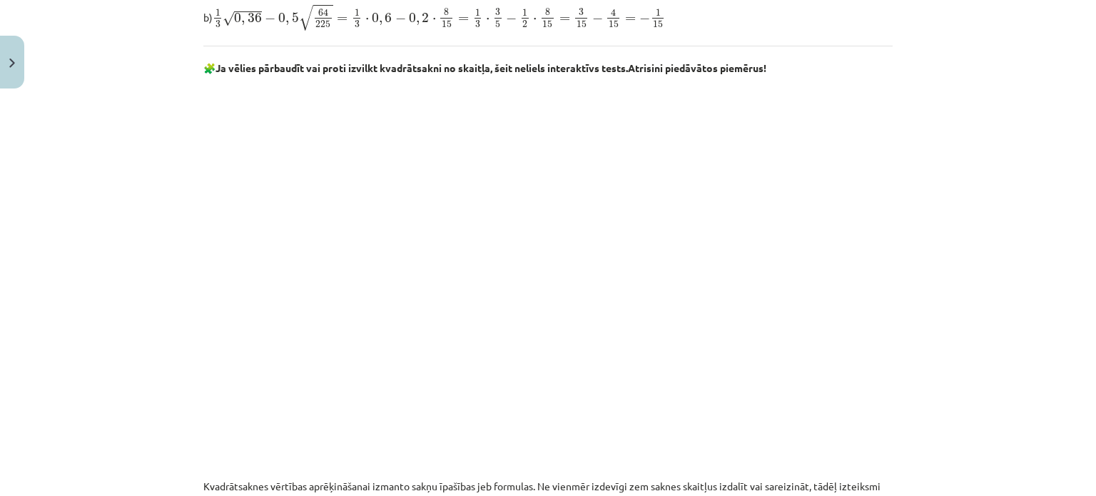
drag, startPoint x: 919, startPoint y: 160, endPoint x: 915, endPoint y: 169, distance: 10.2
click at [915, 169] on div "Mācību tēma: Matemātikas i - 12. klases 1. ieskaites mācību materiāls (ab) #3 📝…" at bounding box center [548, 248] width 1096 height 496
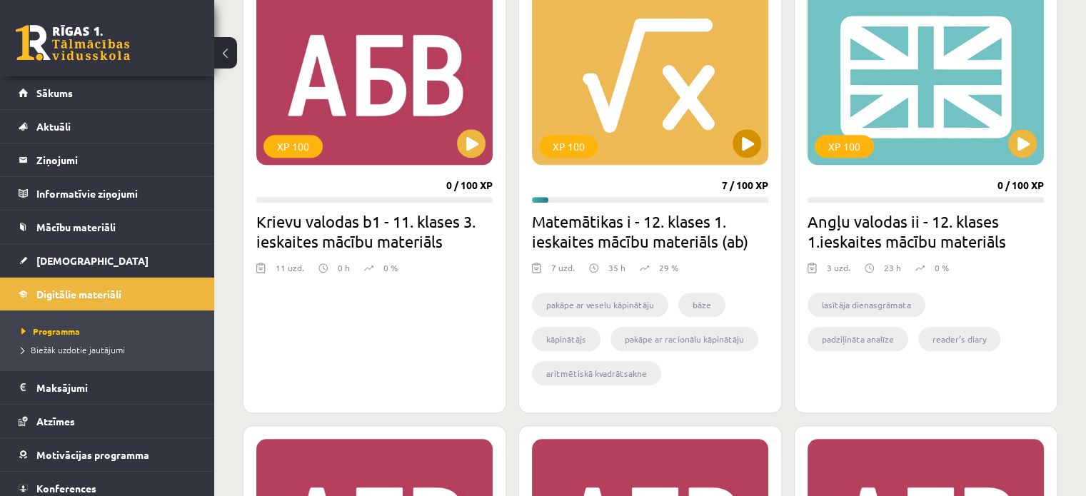
scroll to position [1213, 0]
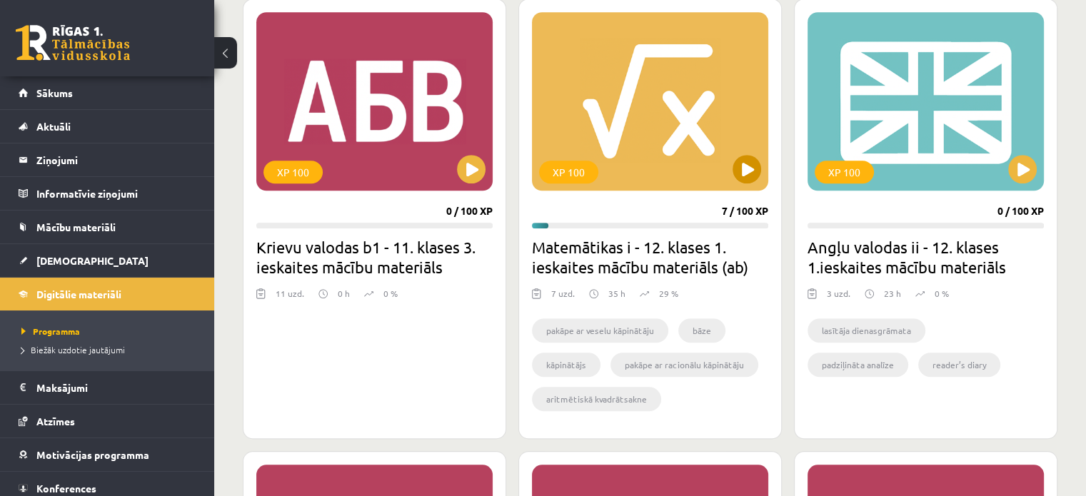
click at [631, 164] on div "XP 100" at bounding box center [650, 101] width 236 height 178
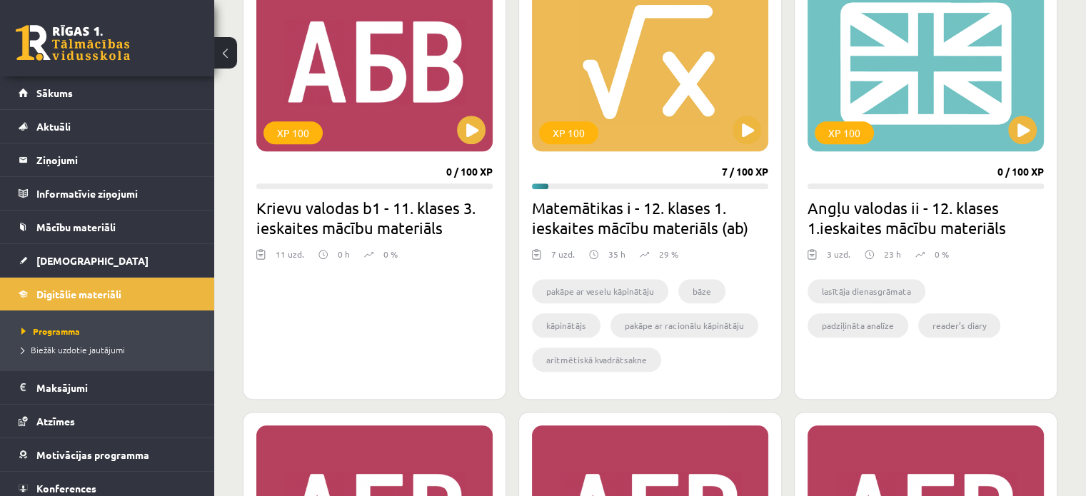
scroll to position [1285, 0]
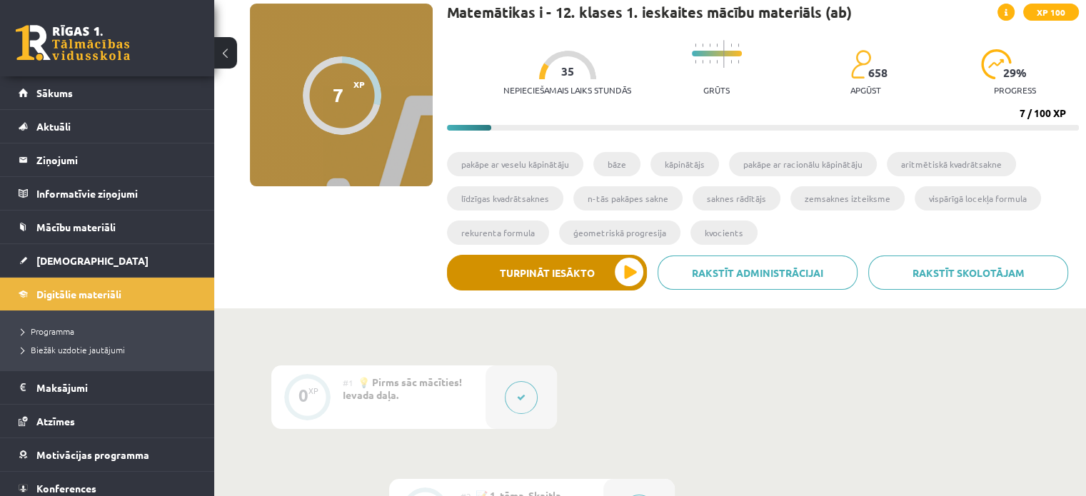
scroll to position [71, 0]
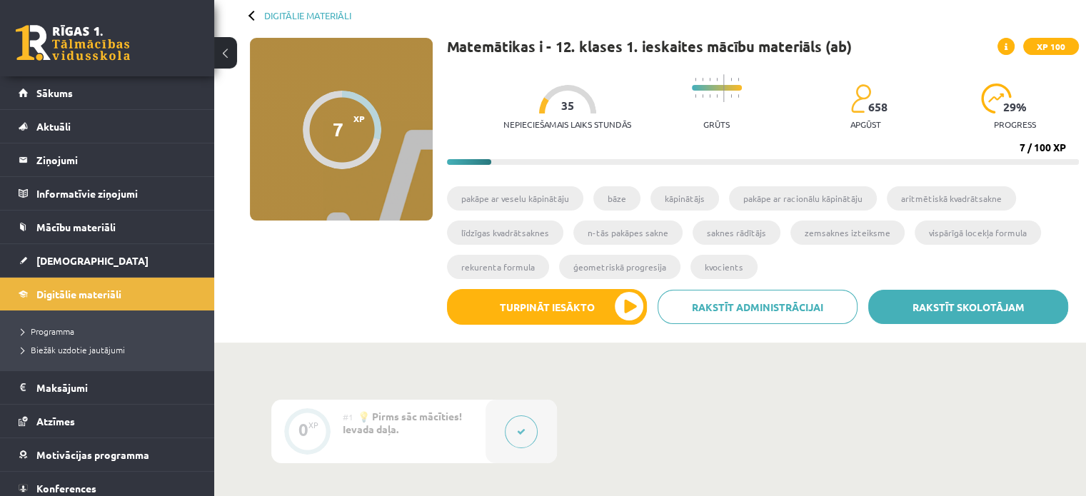
click at [987, 308] on link "Rakstīt skolotājam" at bounding box center [968, 307] width 200 height 34
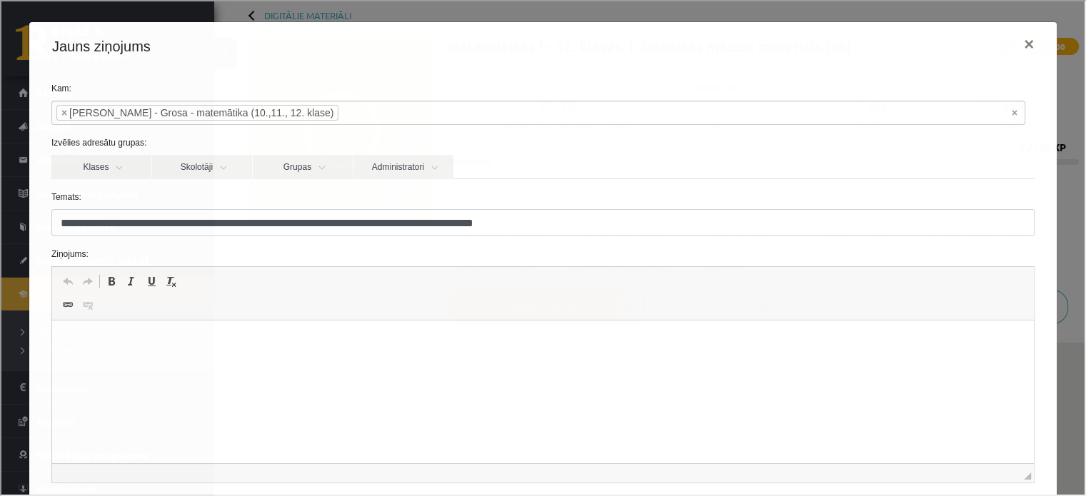
scroll to position [0, 0]
click at [123, 168] on link "Klases" at bounding box center [100, 165] width 100 height 24
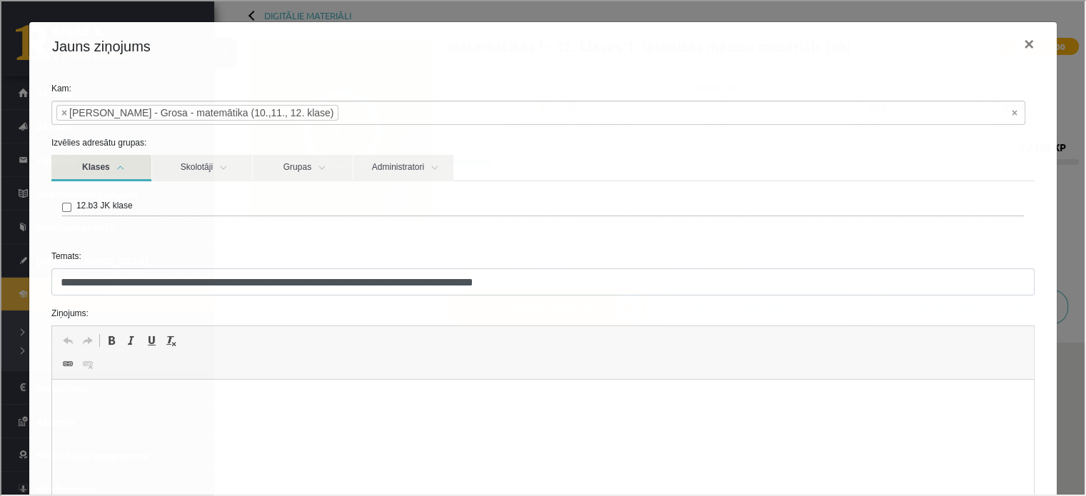
click at [123, 168] on link "Klases" at bounding box center [100, 166] width 100 height 26
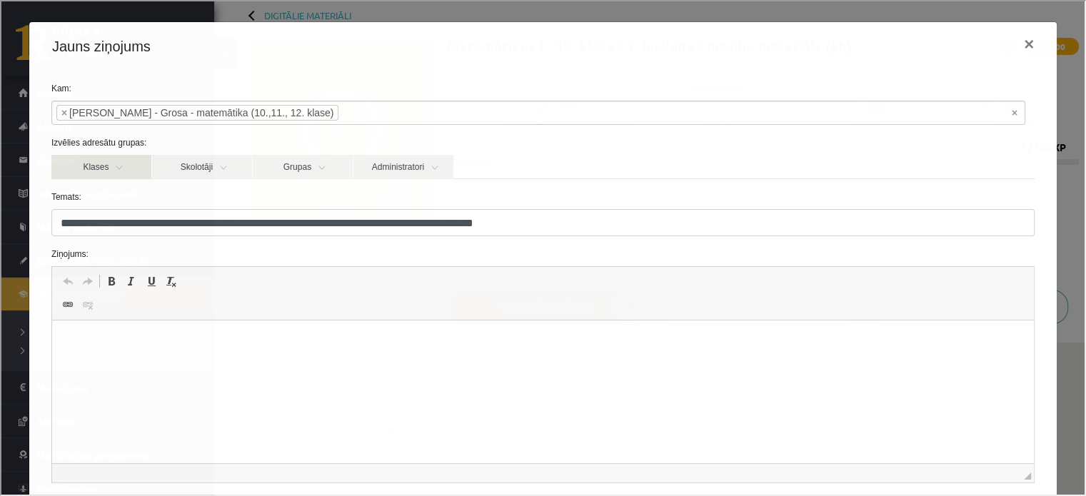
click at [123, 168] on link "Klases" at bounding box center [100, 165] width 100 height 24
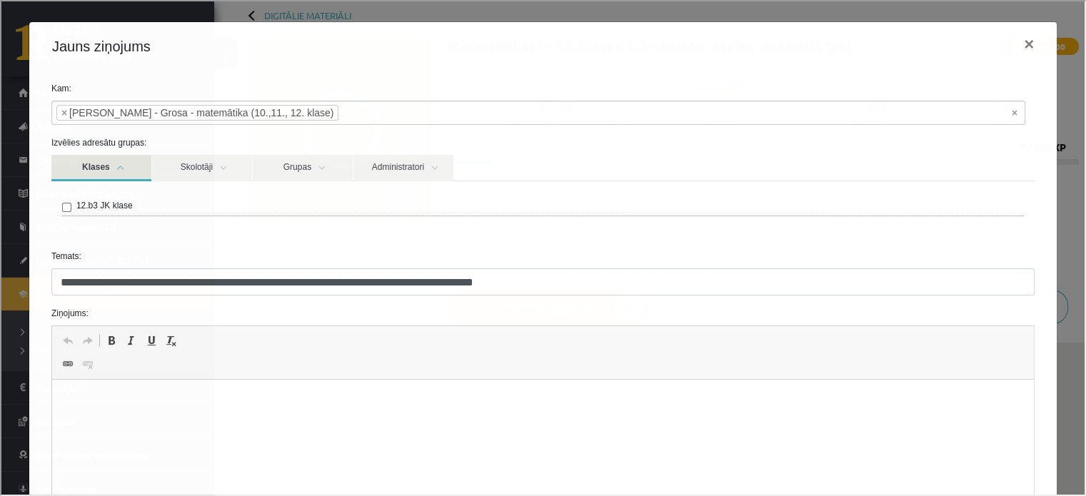
click at [123, 168] on link "Klases" at bounding box center [100, 166] width 100 height 26
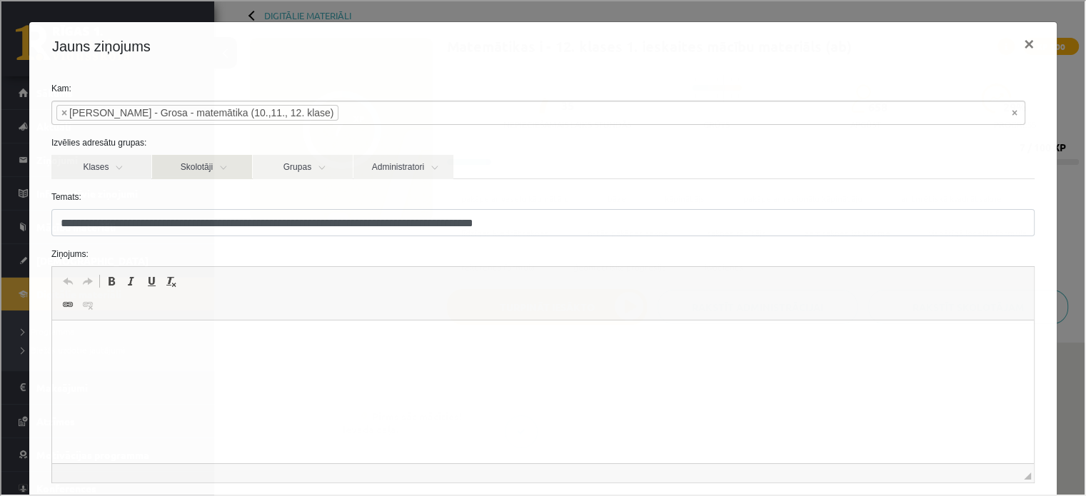
click at [197, 159] on link "Skolotāji" at bounding box center [201, 165] width 100 height 24
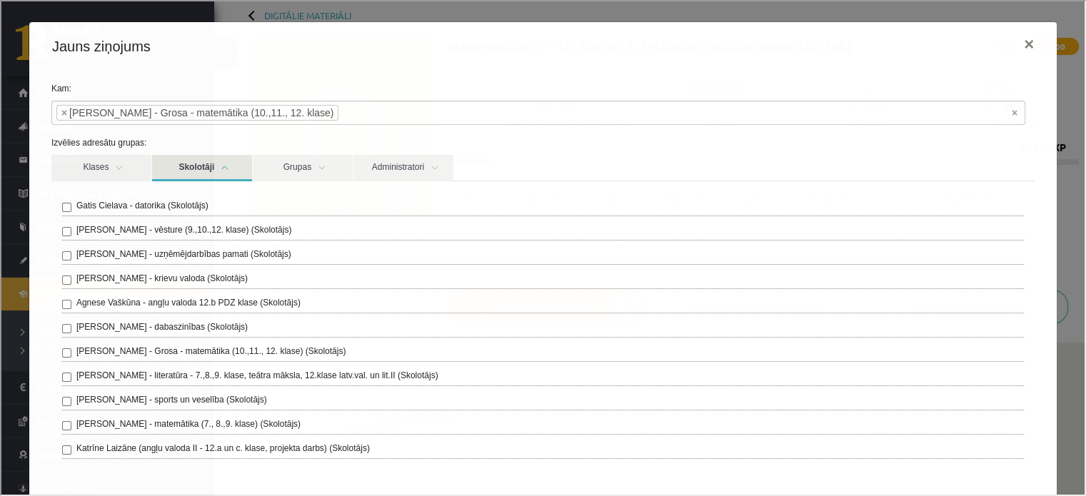
click at [208, 165] on link "Skolotāji" at bounding box center [201, 166] width 100 height 26
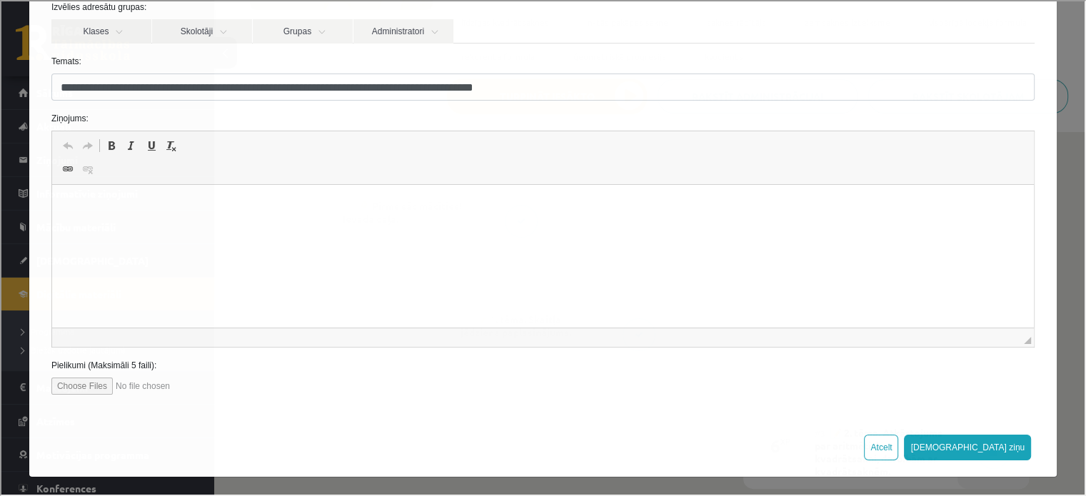
scroll to position [286, 0]
click at [1065, 40] on div "**********" at bounding box center [541, 246] width 1083 height 493
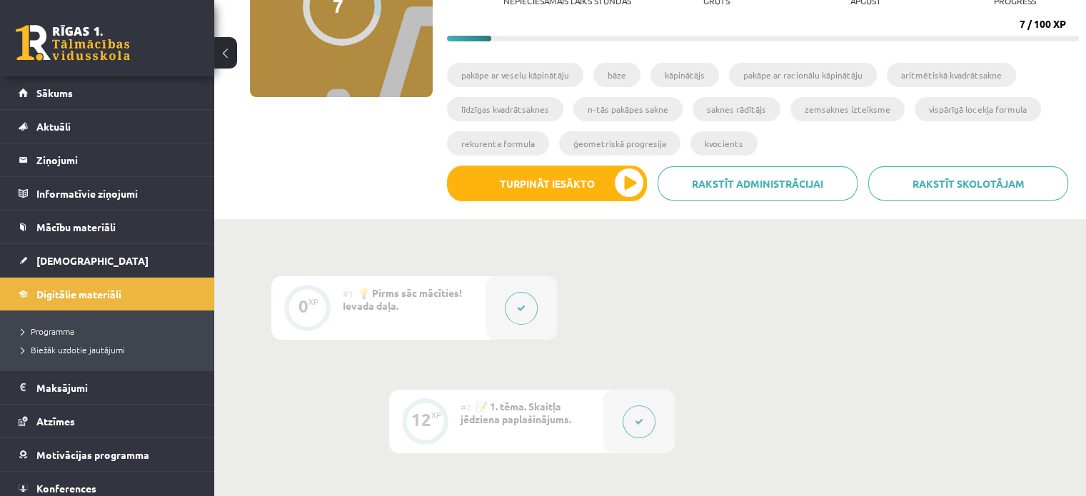
scroll to position [71, 0]
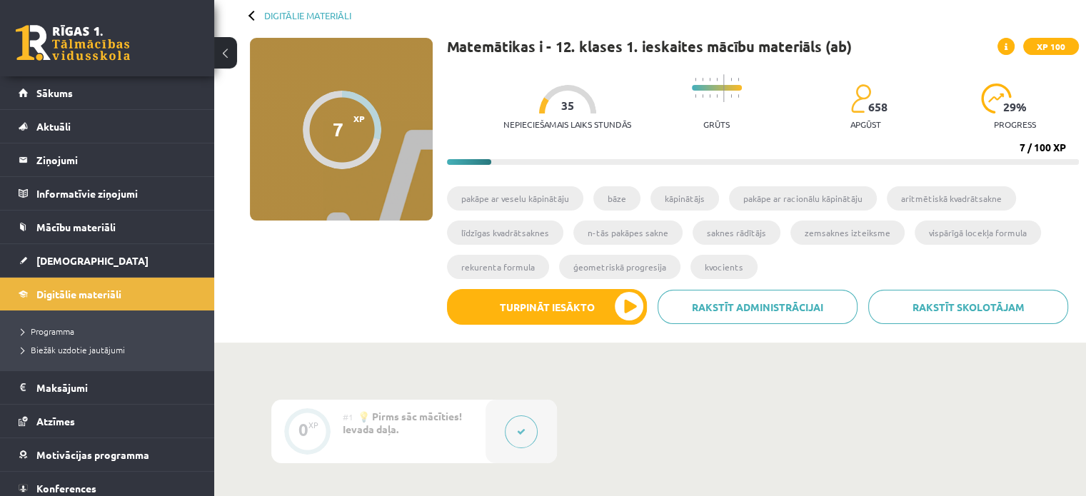
click at [719, 92] on div at bounding box center [717, 96] width 50 height 11
drag, startPoint x: 715, startPoint y: 74, endPoint x: 716, endPoint y: 93, distance: 19.3
click at [716, 85] on div at bounding box center [717, 79] width 50 height 11
drag, startPoint x: 719, startPoint y: 98, endPoint x: 754, endPoint y: 92, distance: 34.7
click at [754, 92] on div "Nepieciešamais laiks stundās 35 Grūts 658 apgūst 29 % progress" at bounding box center [790, 102] width 575 height 71
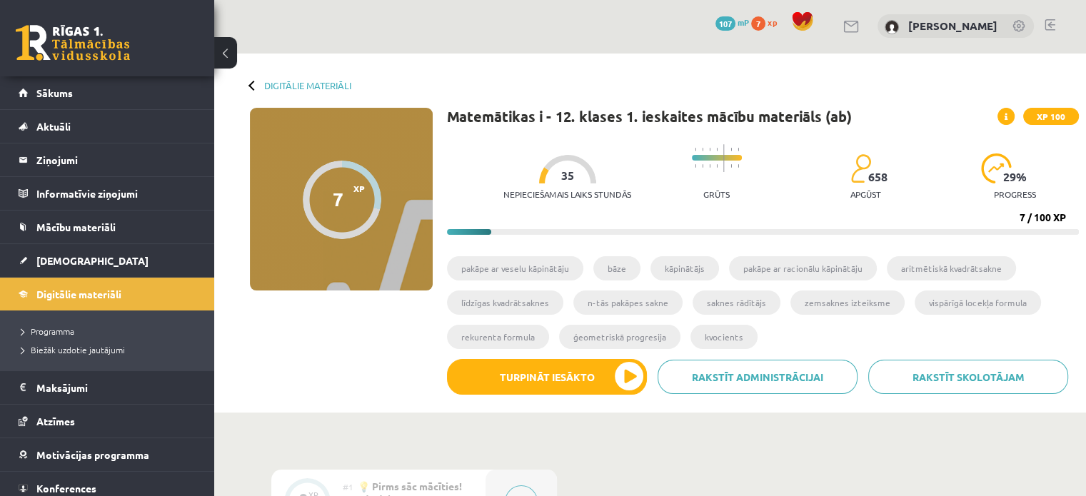
scroll to position [0, 0]
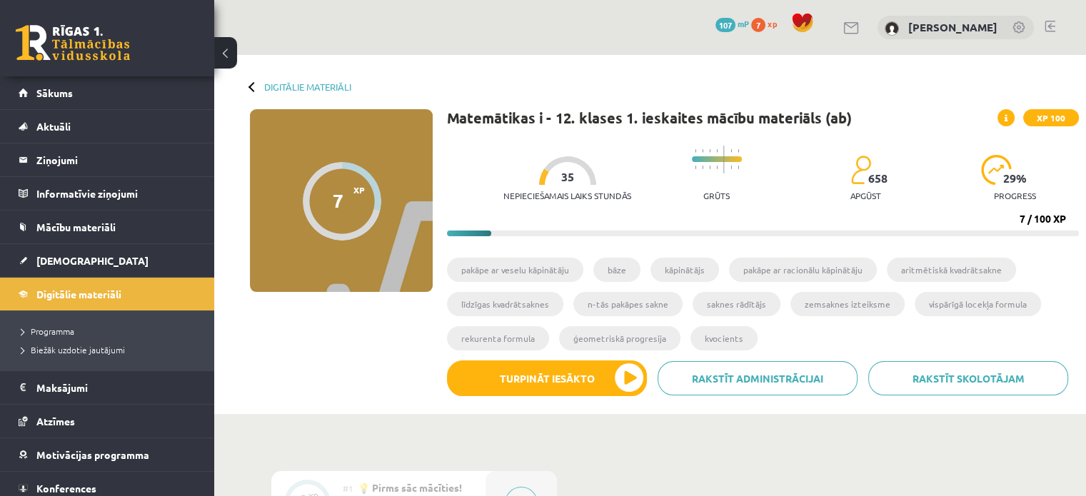
click at [731, 156] on div at bounding box center [717, 151] width 50 height 11
drag, startPoint x: 731, startPoint y: 156, endPoint x: 704, endPoint y: 162, distance: 27.9
click at [704, 162] on div at bounding box center [717, 161] width 50 height 46
click at [713, 156] on div at bounding box center [717, 151] width 50 height 11
click at [731, 160] on progress at bounding box center [717, 159] width 50 height 6
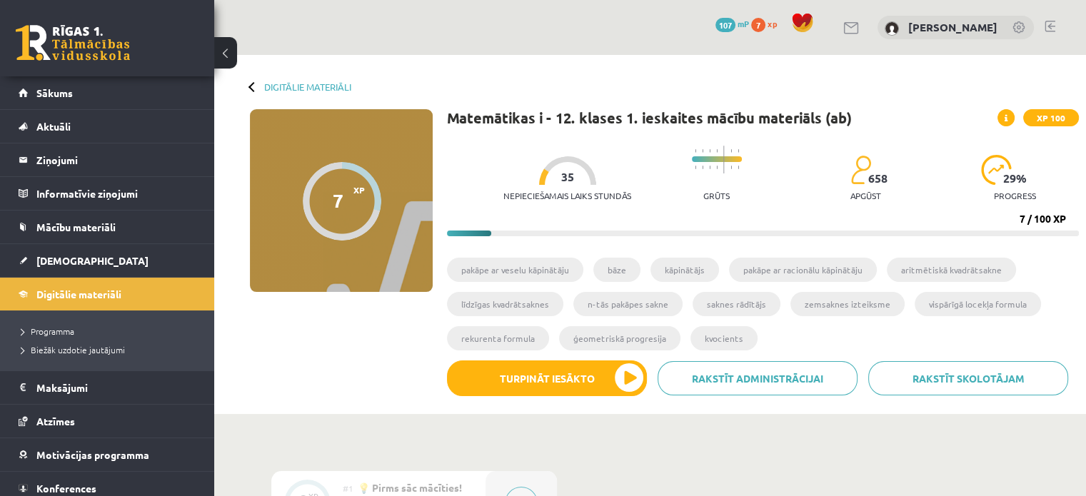
click at [765, 22] on span "7" at bounding box center [758, 25] width 14 height 14
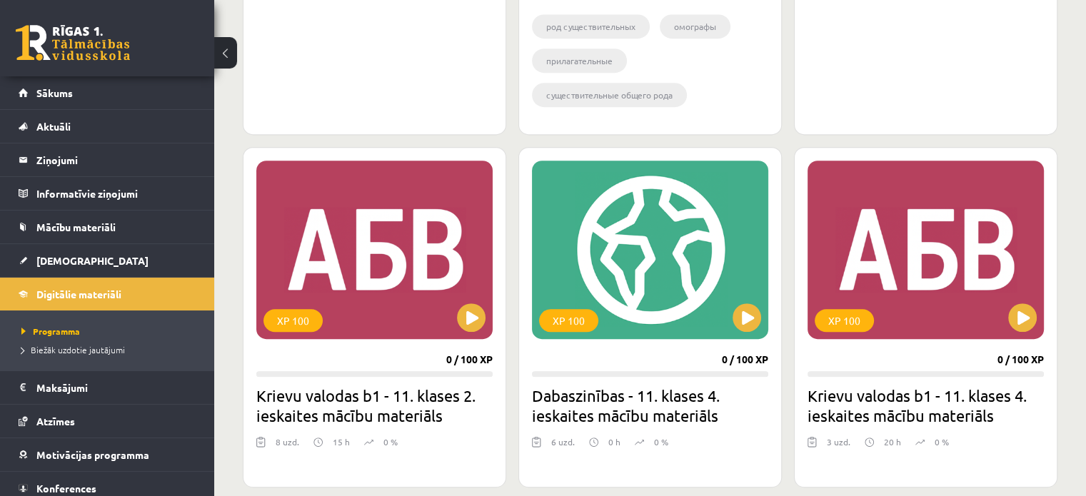
scroll to position [789, 0]
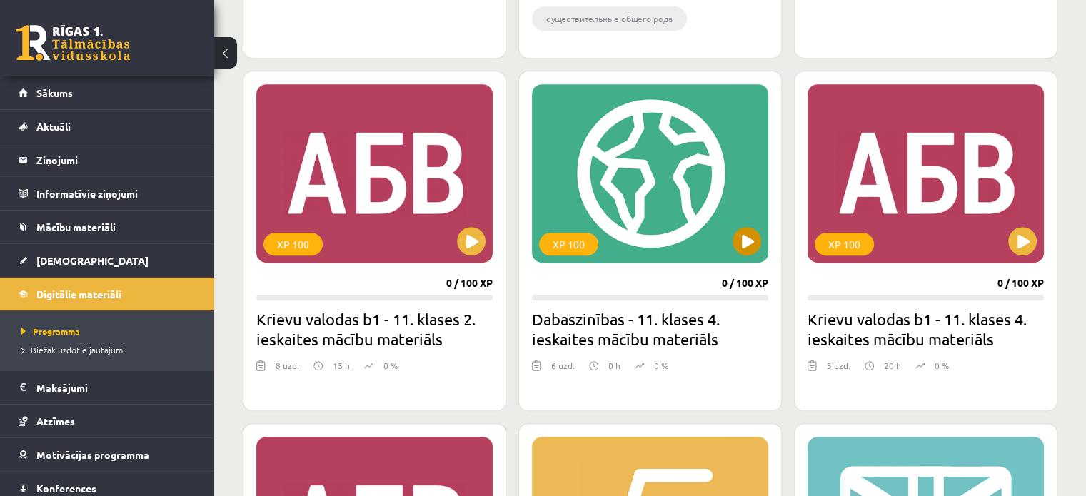
click at [710, 234] on div "XP 100" at bounding box center [650, 173] width 236 height 178
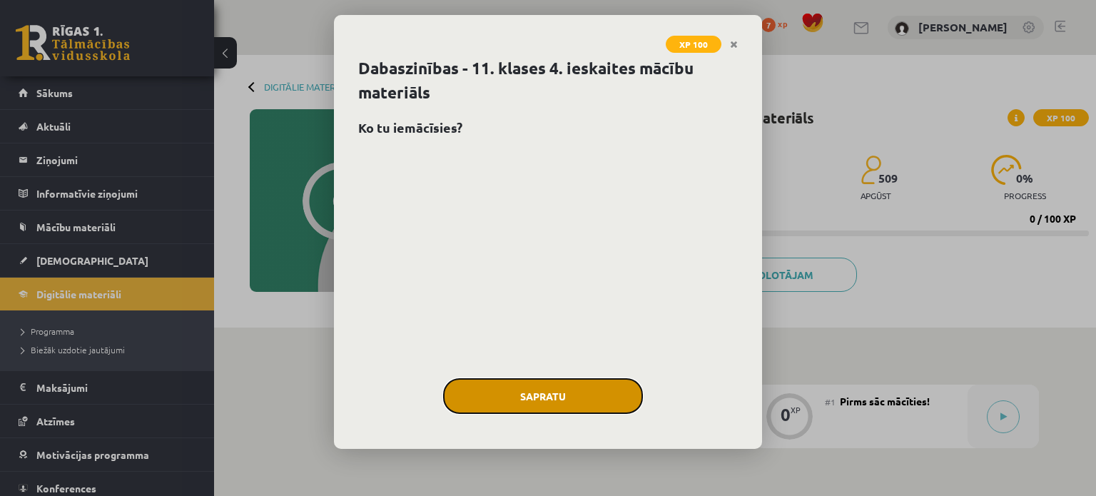
click at [537, 408] on button "Sapratu" at bounding box center [543, 396] width 200 height 36
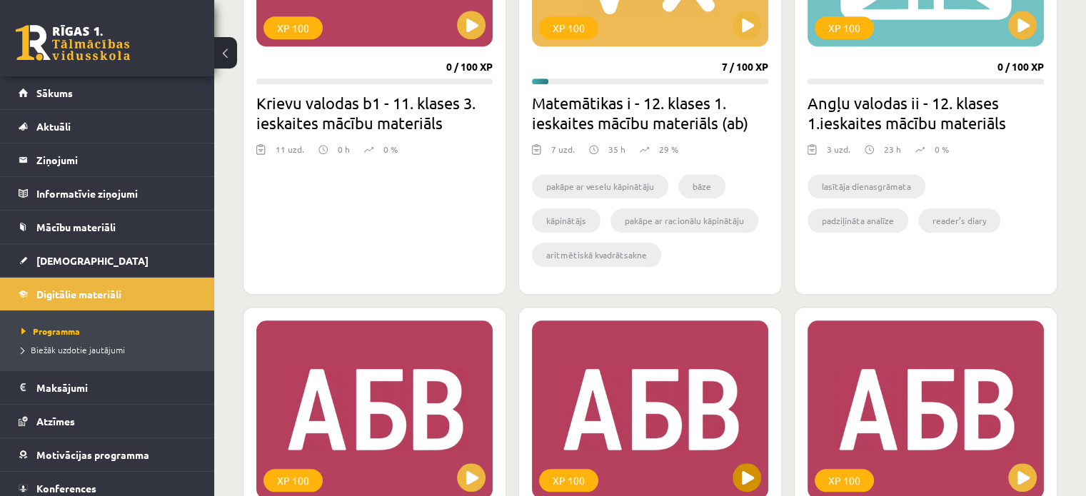
scroll to position [1360, 0]
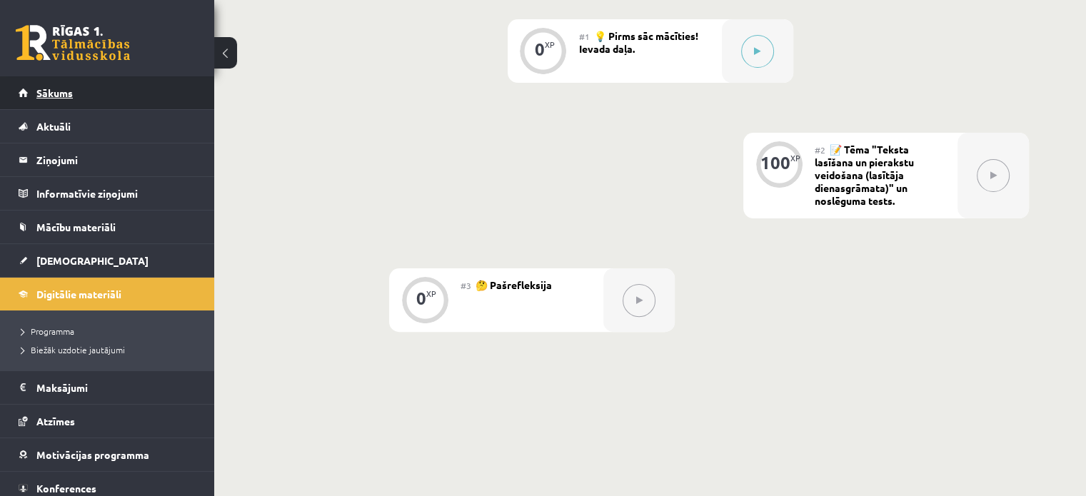
scroll to position [468, 0]
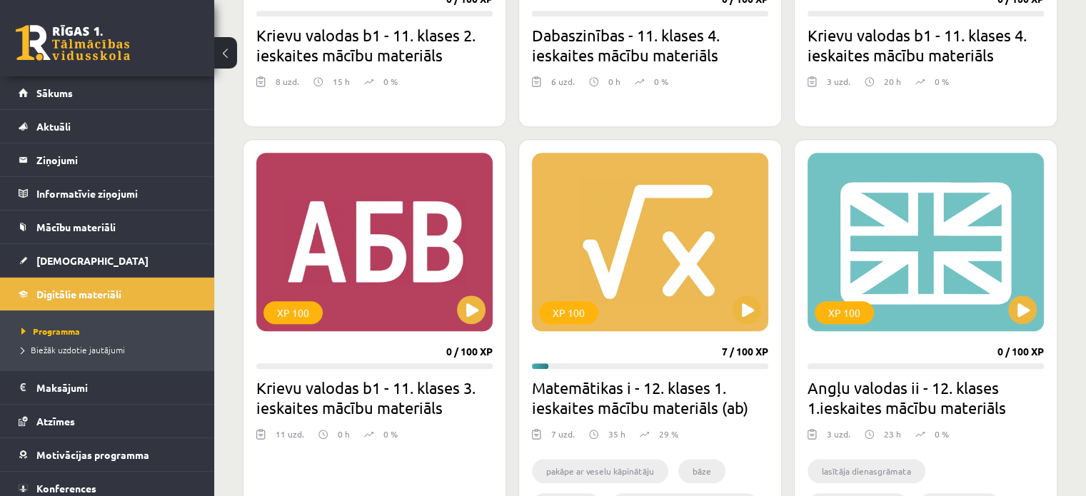
scroll to position [1074, 0]
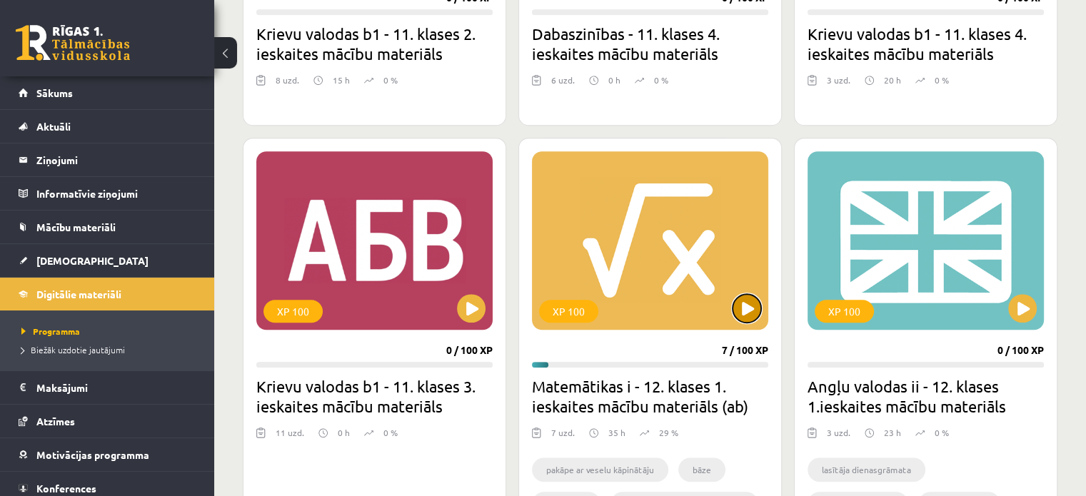
click at [752, 315] on button at bounding box center [746, 308] width 29 height 29
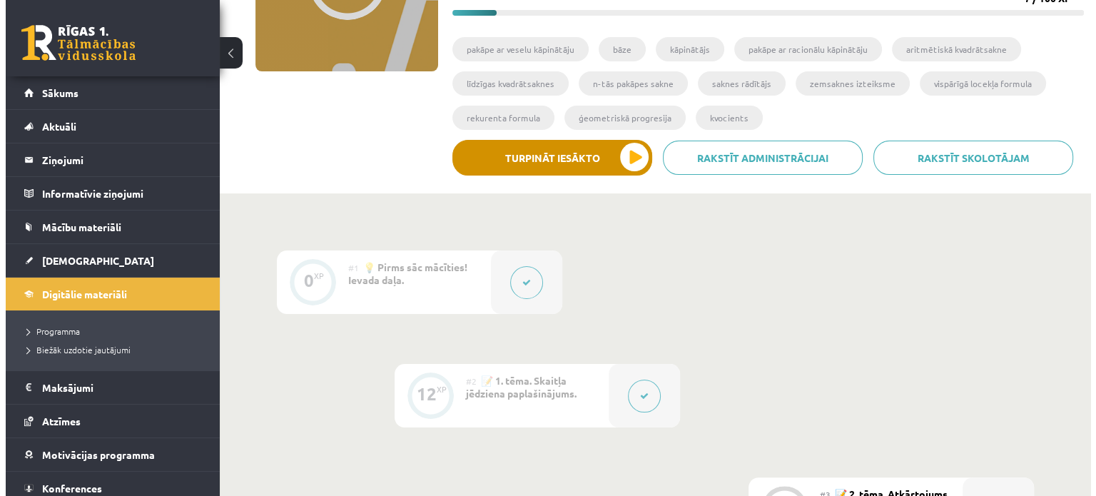
scroll to position [214, 0]
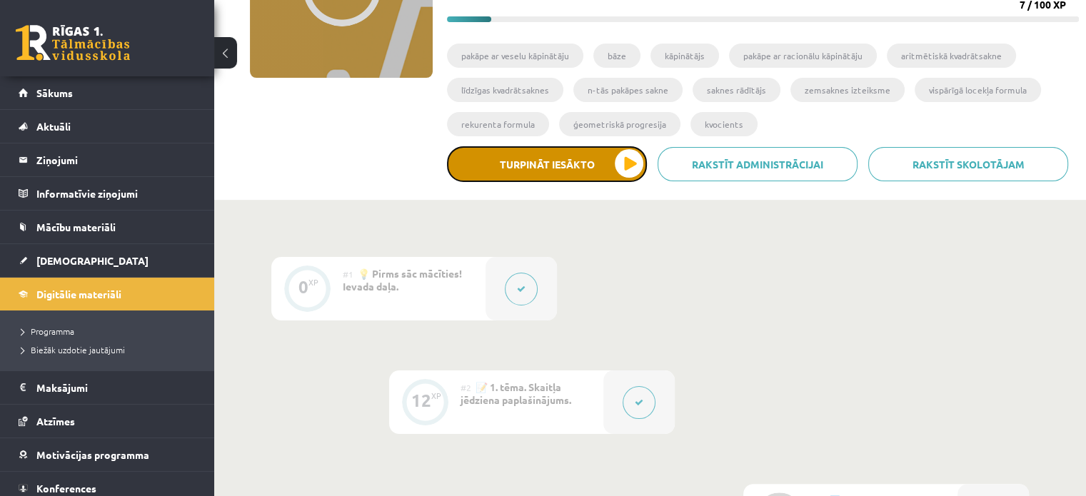
click at [624, 154] on button "Turpināt iesākto" at bounding box center [547, 164] width 200 height 36
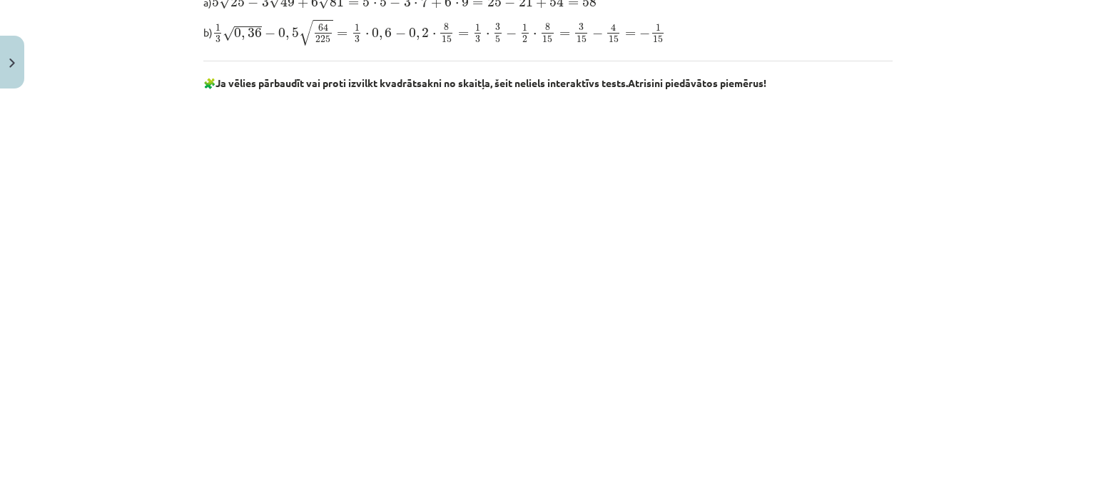
scroll to position [857, 0]
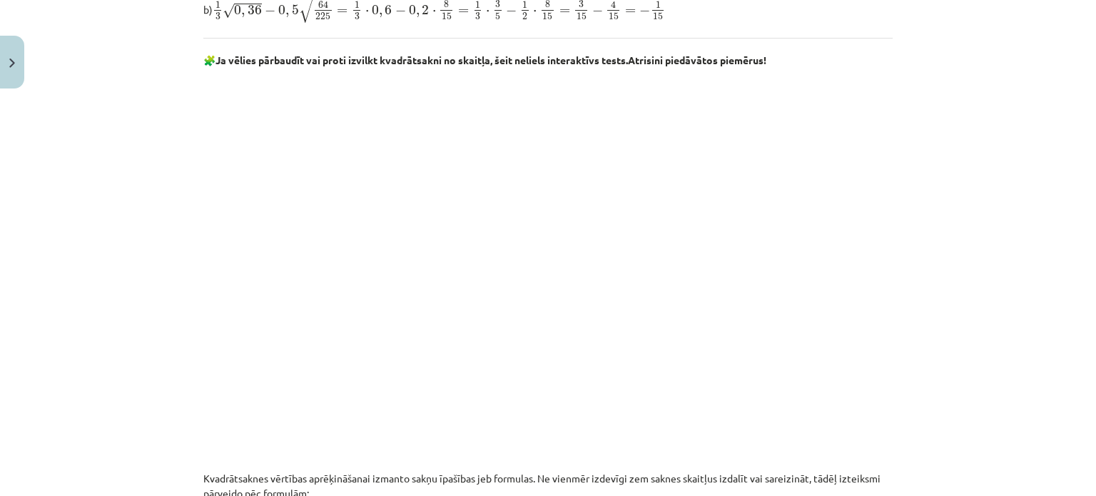
click at [938, 352] on div "Mācību tēma: Matemātikas i - 12. klases 1. ieskaites mācību materiāls (ab) #3 📝…" at bounding box center [548, 248] width 1096 height 496
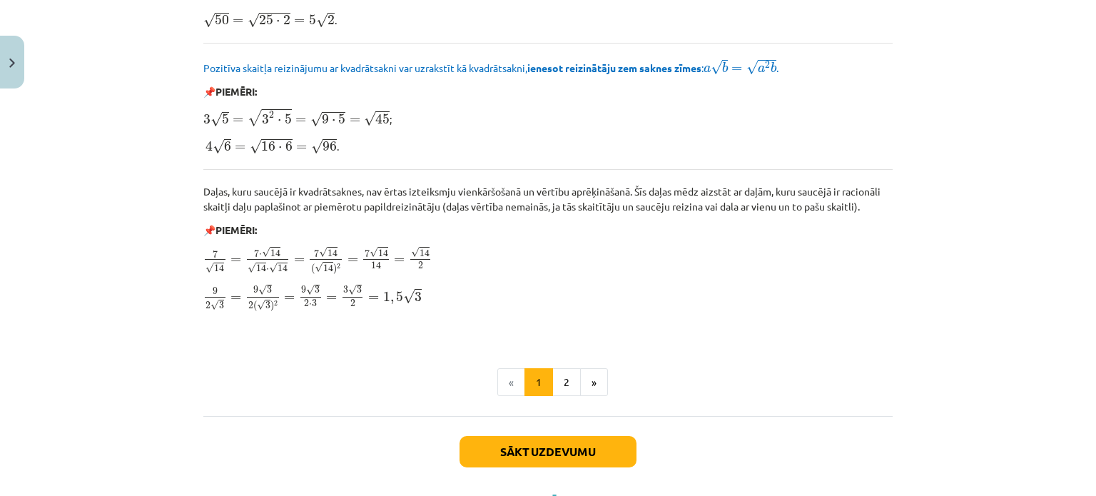
scroll to position [1713, 0]
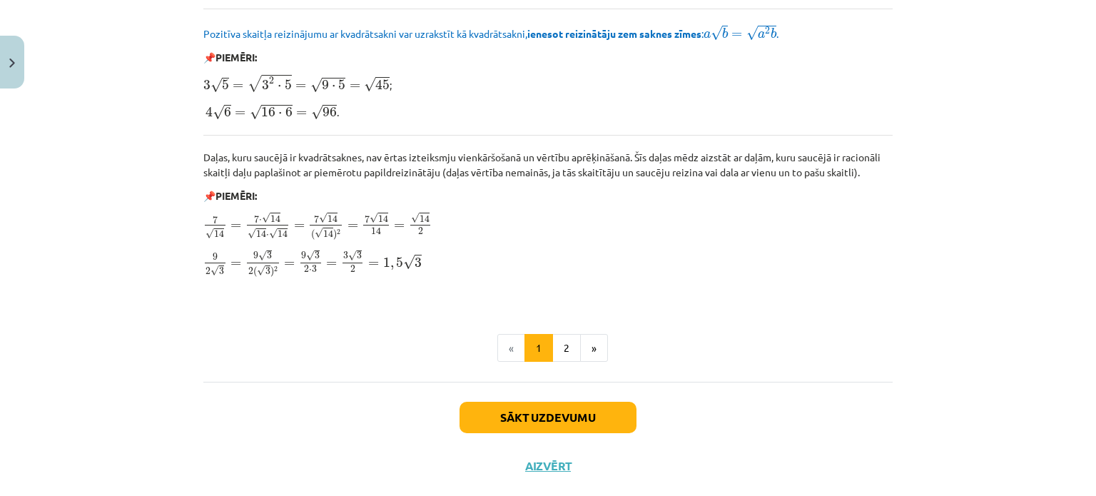
click at [565, 340] on button "2" at bounding box center [566, 348] width 29 height 29
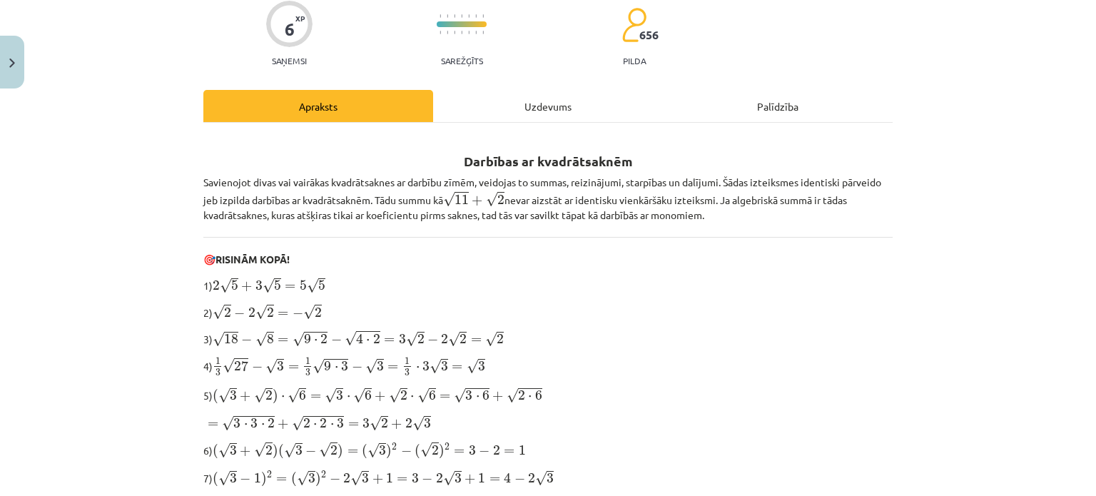
scroll to position [214, 0]
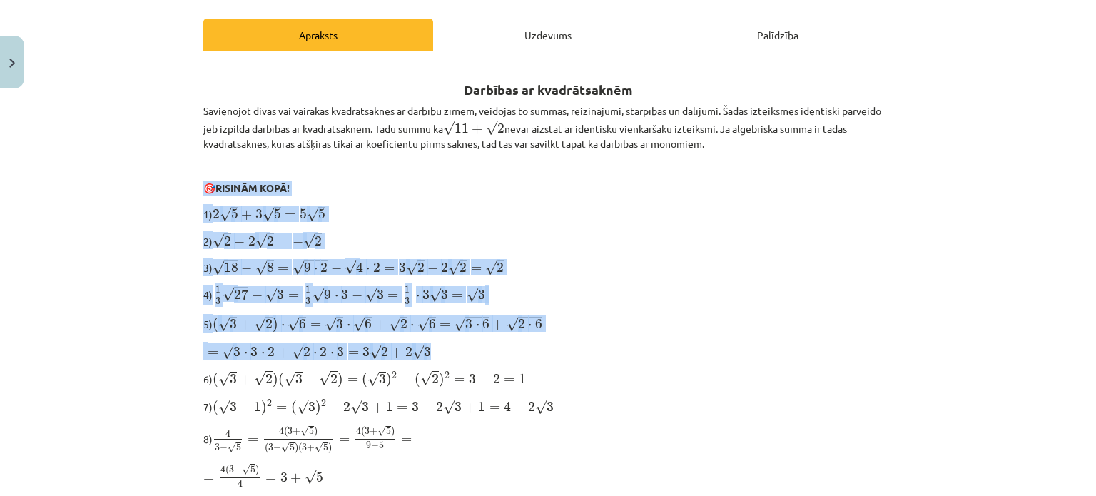
drag, startPoint x: 191, startPoint y: 181, endPoint x: 652, endPoint y: 353, distance: 492.8
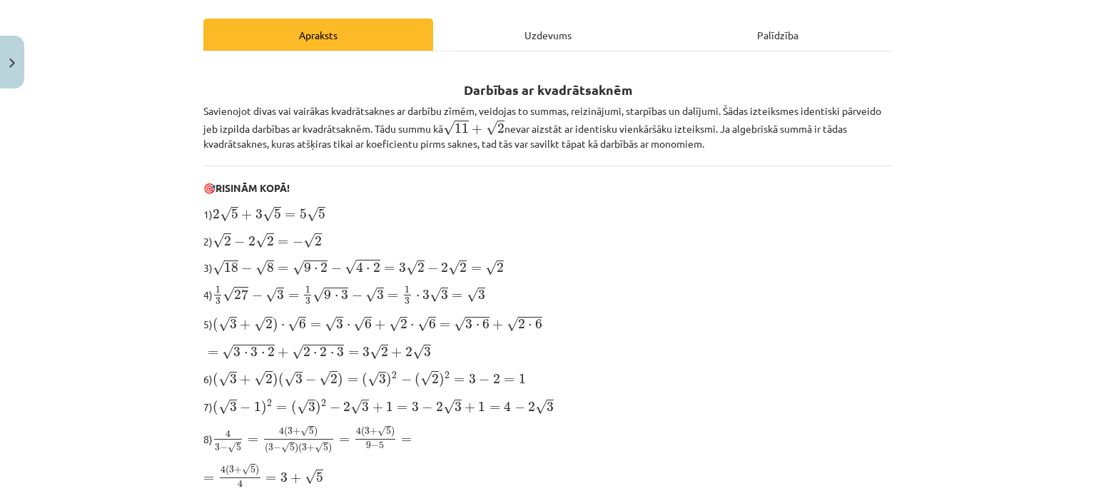
click at [652, 353] on p "= √ 3 ⋅ 3 ⋅ 2 + √ 2 ⋅ 2 ⋅ 3 = 3 √ 2 + 2 √ 3 = 3 ⋅ 3 ⋅ 2 + 2 ⋅ 2 ⋅ 3 = 3 2 + 2 3" at bounding box center [548, 351] width 690 height 19
click at [731, 399] on p "7) ( √ 3 − 1 ) 2 = ( √ 3 ) 2 − 2 √ 3 + 1 = 3 − 2 √ 3 + 1 = 4 − 2 √ 3 ( 3 − 1 ) …" at bounding box center [548, 406] width 690 height 19
click at [781, 314] on p "5) ( √ 3 + √ 2 ) ⋅ √ 6 = √ 3 ⋅ √ 6 + √ 2 ⋅ √ 6 = √ 3 ⋅ 6 + √ 2 ⋅ 6 ( 3 + 2 ) ⋅ …" at bounding box center [548, 323] width 690 height 19
click at [285, 240] on span "=" at bounding box center [283, 243] width 11 height 6
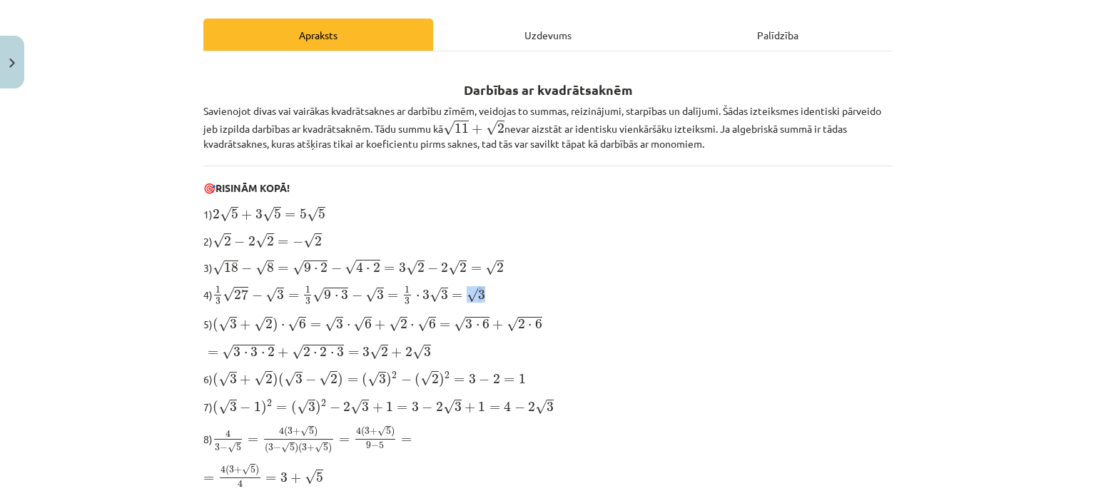
drag, startPoint x: 480, startPoint y: 297, endPoint x: 465, endPoint y: 295, distance: 15.1
click at [467, 295] on span "√ 3" at bounding box center [476, 295] width 19 height 16
click at [467, 295] on span "√" at bounding box center [472, 295] width 11 height 15
click at [502, 286] on p "4) 1 3 √ 27 − √ 3 = 1 3 √ 9 ⋅ 3 − √ 3 = 1 3 ⋅ 3 √ 3 = √ 3 1 3 27 − 3 = 1 3 9 ⋅ …" at bounding box center [548, 295] width 690 height 21
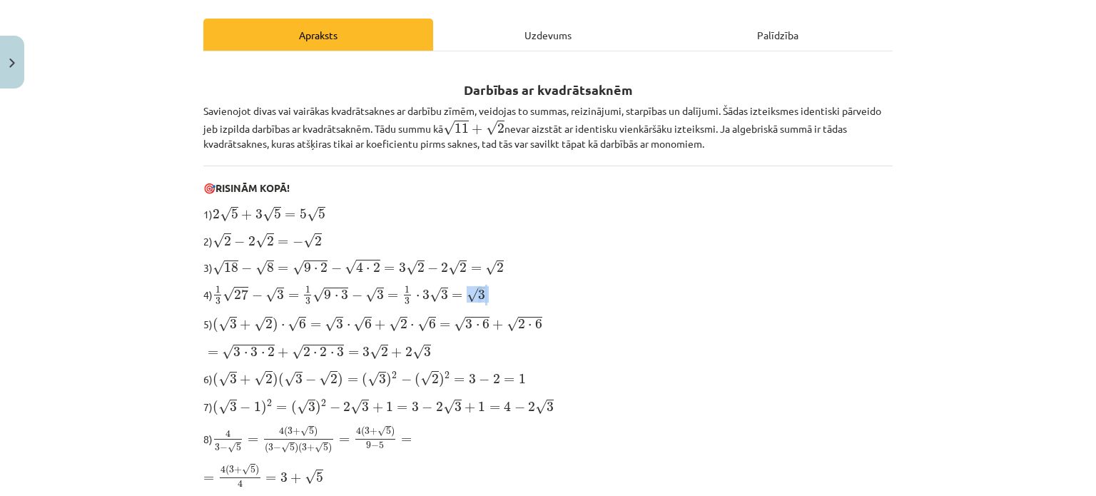
drag, startPoint x: 495, startPoint y: 291, endPoint x: 467, endPoint y: 293, distance: 28.0
click at [467, 293] on p "4) 1 3 √ 27 − √ 3 = 1 3 √ 9 ⋅ 3 − √ 3 = 1 3 ⋅ 3 √ 3 = √ 3 1 3 27 − 3 = 1 3 9 ⋅ …" at bounding box center [548, 295] width 690 height 21
click at [517, 285] on p "4) 1 3 √ 27 − √ 3 = 1 3 √ 9 ⋅ 3 − √ 3 = 1 3 ⋅ 3 √ 3 = √ 3 1 3 27 − 3 = 1 3 9 ⋅ …" at bounding box center [548, 295] width 690 height 21
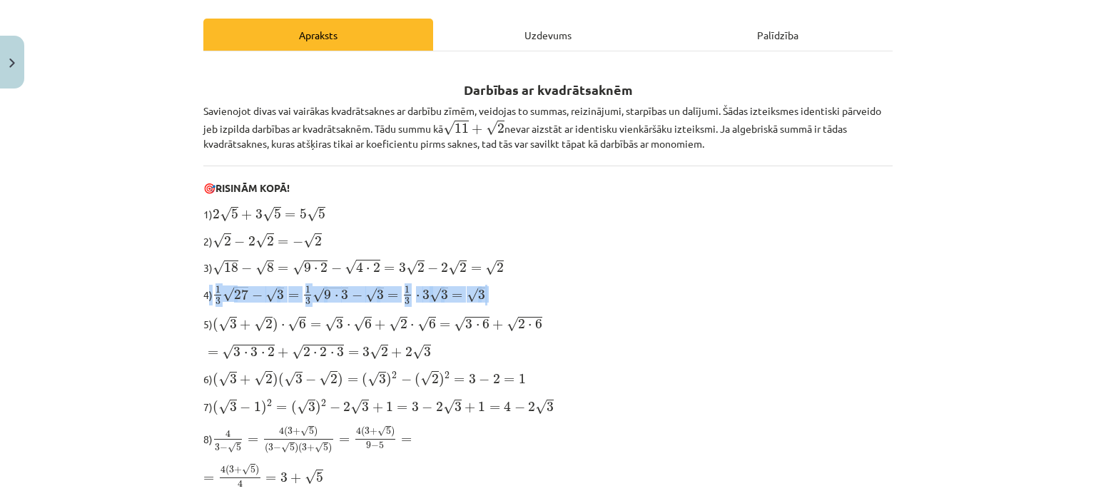
drag, startPoint x: 475, startPoint y: 291, endPoint x: 202, endPoint y: 282, distance: 272.8
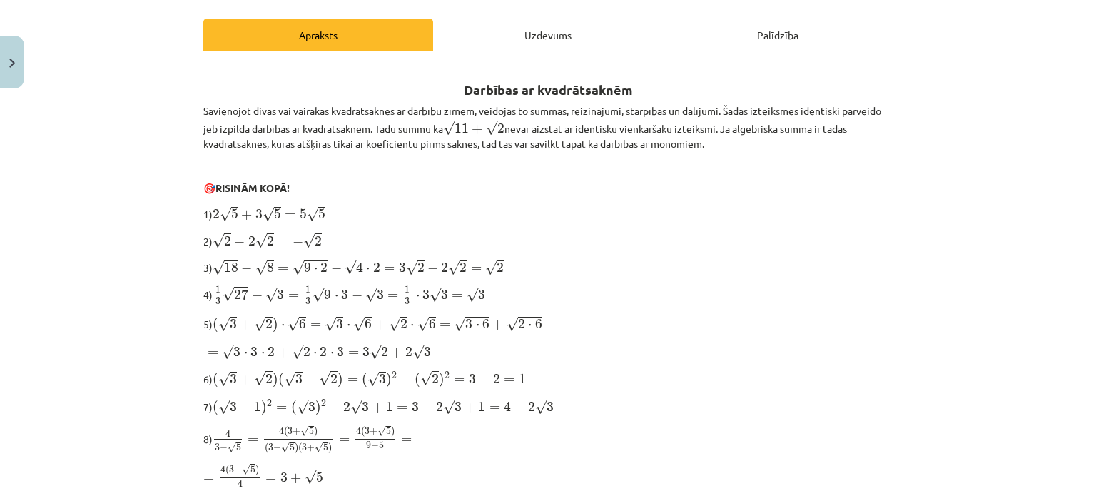
click at [353, 317] on span "√" at bounding box center [358, 324] width 11 height 15
drag, startPoint x: 485, startPoint y: 293, endPoint x: 468, endPoint y: 296, distance: 17.4
click at [468, 296] on p "4) 1 3 √ 27 − √ 3 = 1 3 √ 9 ⋅ 3 − √ 3 = 1 3 ⋅ 3 √ 3 = √ 3 1 3 27 − 3 = 1 3 9 ⋅ …" at bounding box center [548, 295] width 690 height 21
click at [513, 290] on p "4) 1 3 √ 27 − √ 3 = 1 3 √ 9 ⋅ 3 − √ 3 = 1 3 ⋅ 3 √ 3 = √ 3 1 3 27 − 3 = 1 3 9 ⋅ …" at bounding box center [548, 295] width 690 height 21
drag, startPoint x: 213, startPoint y: 298, endPoint x: 221, endPoint y: 295, distance: 8.4
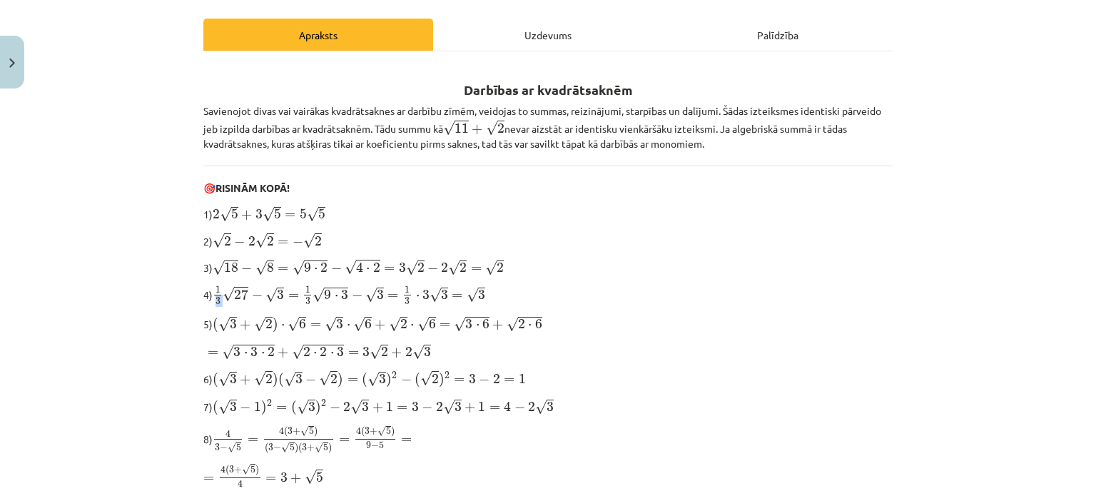
click at [221, 295] on span "1 3 √ 27 − √ 3 = 1 3 √ 9 ⋅ 3 − √ 3 = 1 3 ⋅ 3 √ 3 = √ 3" at bounding box center [349, 295] width 273 height 19
click at [216, 286] on span "1" at bounding box center [218, 289] width 5 height 7
drag, startPoint x: 243, startPoint y: 295, endPoint x: 233, endPoint y: 296, distance: 9.4
click at [234, 296] on span "27" at bounding box center [241, 294] width 14 height 11
click at [320, 293] on span "√" at bounding box center [318, 295] width 11 height 15
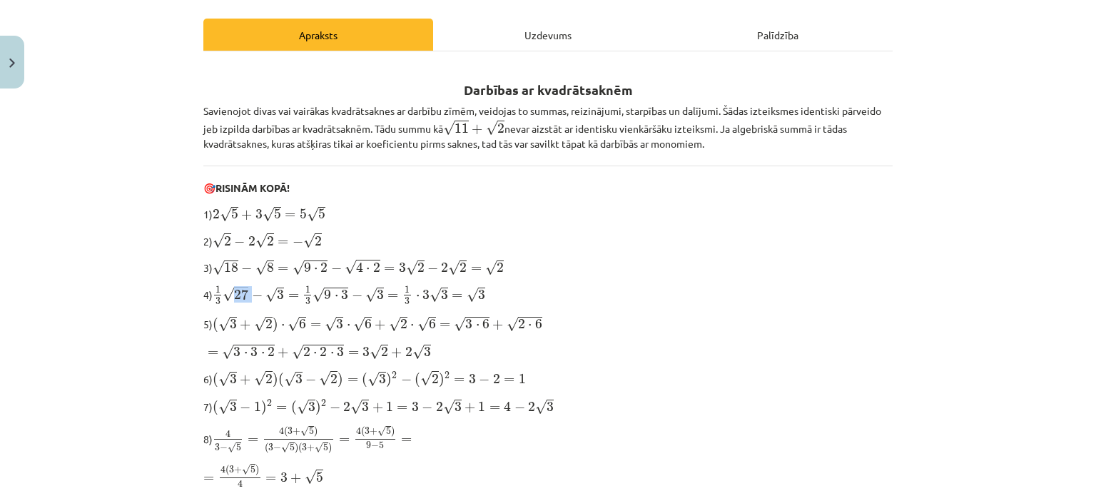
drag, startPoint x: 248, startPoint y: 292, endPoint x: 230, endPoint y: 294, distance: 18.7
click at [230, 294] on span "1 3 √ 27 − √ 3 = 1 3 √ 9 ⋅ 3 − √ 3 = 1 3 ⋅ 3 √ 3 = √ 3" at bounding box center [349, 295] width 273 height 19
click at [345, 296] on span "3" at bounding box center [344, 295] width 7 height 10
click at [324, 295] on span "9 ⋅ 3" at bounding box center [336, 295] width 24 height 10
click at [348, 288] on span "1 3 √ 27 − √ 3 = 1 3 √ 9 ⋅ 3 − √ 3 = 1 3 ⋅ 3 √ 3 = √ 3" at bounding box center [349, 295] width 273 height 19
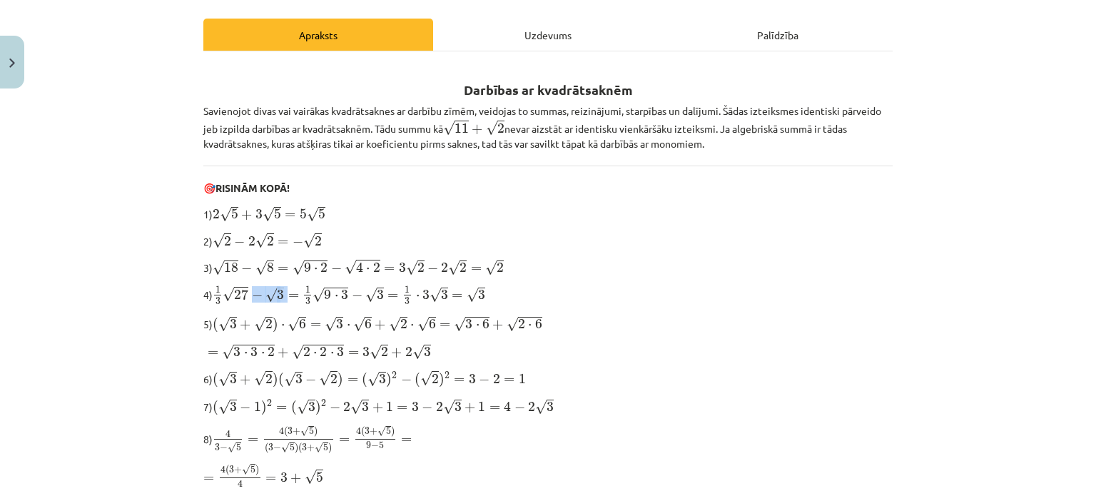
drag, startPoint x: 252, startPoint y: 297, endPoint x: 283, endPoint y: 293, distance: 30.9
click at [283, 293] on span "1 3 √ 27 − √ 3 = 1 3 √ 9 ⋅ 3 − √ 3 = 1 3 ⋅ 3 √ 3 = √ 3" at bounding box center [349, 295] width 273 height 19
click at [303, 294] on span "1 3" at bounding box center [308, 295] width 10 height 19
drag, startPoint x: 313, startPoint y: 293, endPoint x: 348, endPoint y: 291, distance: 35.0
click at [348, 291] on span "1 3 √ 27 − √ 3 = 1 3 √ 9 ⋅ 3 − √ 3 = 1 3 ⋅ 3 √ 3 = √ 3" at bounding box center [349, 295] width 273 height 19
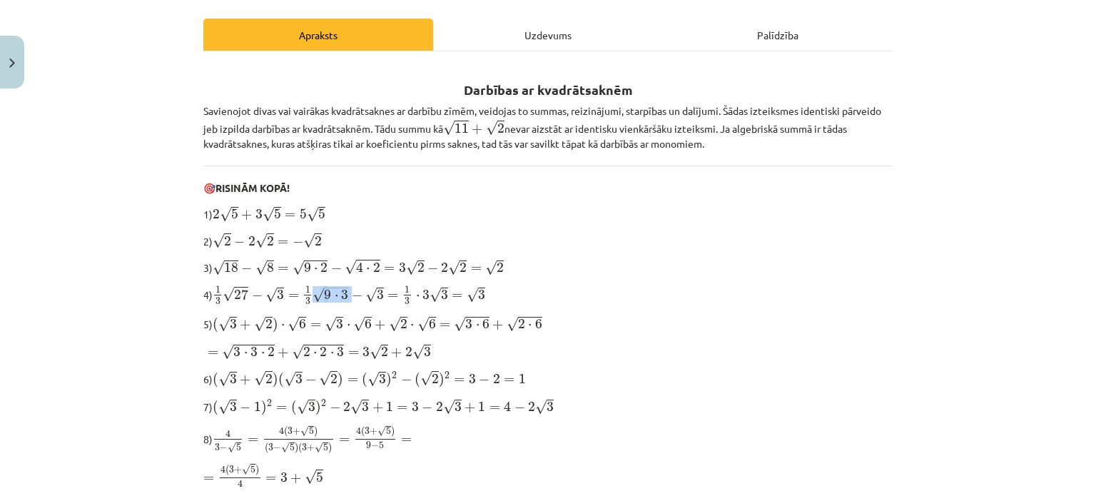
click at [325, 295] on span "9" at bounding box center [327, 295] width 7 height 10
click at [324, 293] on span "9" at bounding box center [327, 295] width 7 height 10
click at [419, 293] on span "1 3 √ 27 − √ 3 = 1 3 √ 9 ⋅ 3 − √ 3 = 1 3 ⋅ 3 √ 3 = √ 3" at bounding box center [349, 295] width 273 height 19
drag, startPoint x: 448, startPoint y: 294, endPoint x: 438, endPoint y: 296, distance: 10.2
click at [438, 296] on span "1 3 √ 27 − √ 3 = 1 3 √ 9 ⋅ 3 − √ 3 = 1 3 ⋅ 3 √ 3 = √ 3" at bounding box center [349, 295] width 273 height 19
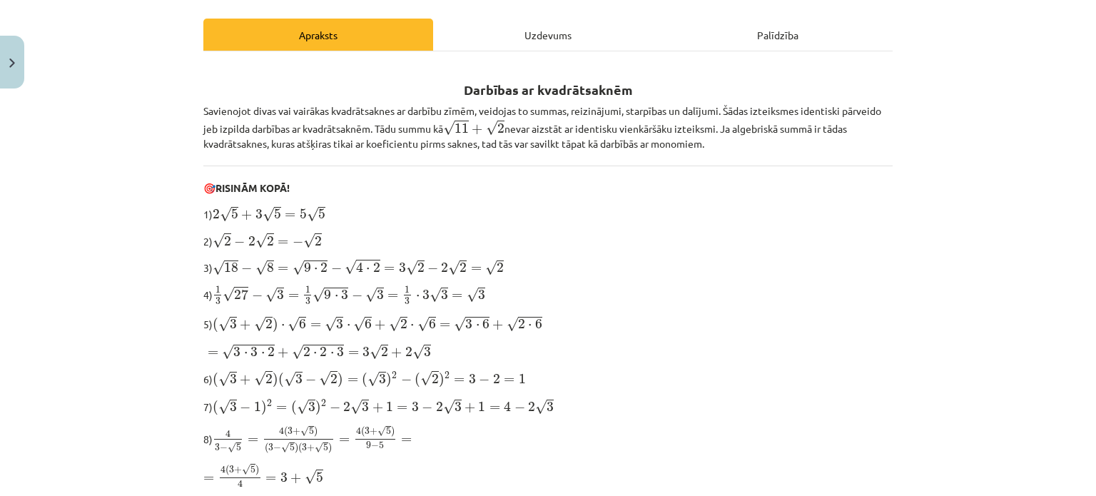
click at [428, 302] on span "1 3 √ 27 − √ 3 = 1 3 √ 9 ⋅ 3 − √ 3 = 1 3 ⋅ 3 √ 3 = √ 3" at bounding box center [349, 295] width 273 height 19
drag, startPoint x: 302, startPoint y: 288, endPoint x: 308, endPoint y: 299, distance: 12.8
click at [308, 299] on span "1 3" at bounding box center [308, 299] width 10 height 0
click at [324, 299] on span "9" at bounding box center [327, 295] width 7 height 10
drag, startPoint x: 385, startPoint y: 291, endPoint x: 358, endPoint y: 295, distance: 28.2
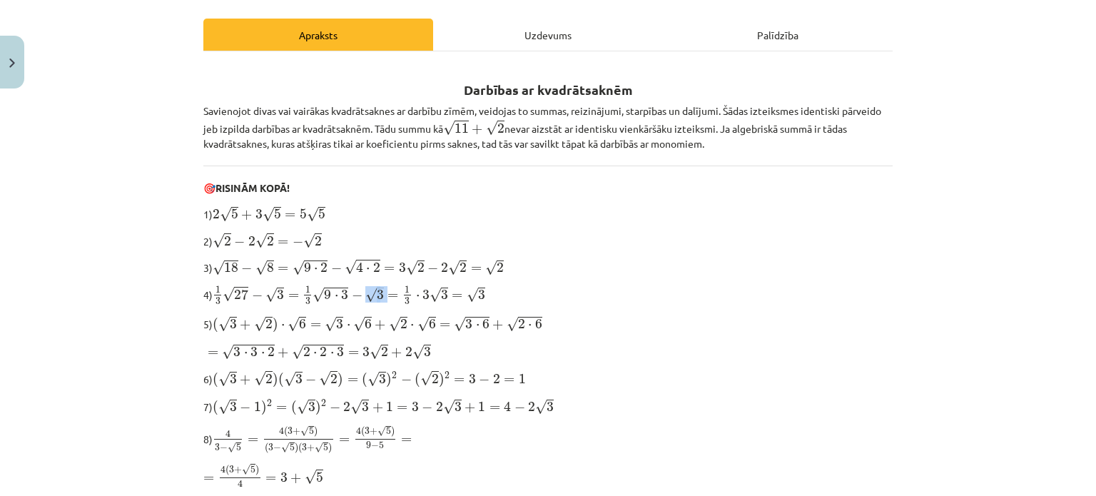
click at [358, 295] on span "1 3 √ 27 − √ 3 = 1 3 √ 9 ⋅ 3 − √ 3 = 1 3 ⋅ 3 √ 3 = √ 3" at bounding box center [349, 295] width 273 height 19
click at [462, 296] on span "1 3 √ 27 − √ 3 = 1 3 √ 9 ⋅ 3 − √ 3 = 1 3 ⋅ 3 √ 3 = √ 3" at bounding box center [349, 295] width 273 height 19
drag, startPoint x: 471, startPoint y: 293, endPoint x: 519, endPoint y: 293, distance: 47.8
click at [519, 293] on p "4) 1 3 √ 27 − √ 3 = 1 3 √ 9 ⋅ 3 − √ 3 = 1 3 ⋅ 3 √ 3 = √ 3 1 3 27 − 3 = 1 3 9 ⋅ …" at bounding box center [548, 295] width 690 height 21
click at [531, 290] on p "4) 1 3 √ 27 − √ 3 = 1 3 √ 9 ⋅ 3 − √ 3 = 1 3 ⋅ 3 √ 3 = √ 3 1 3 27 − 3 = 1 3 9 ⋅ …" at bounding box center [548, 295] width 690 height 21
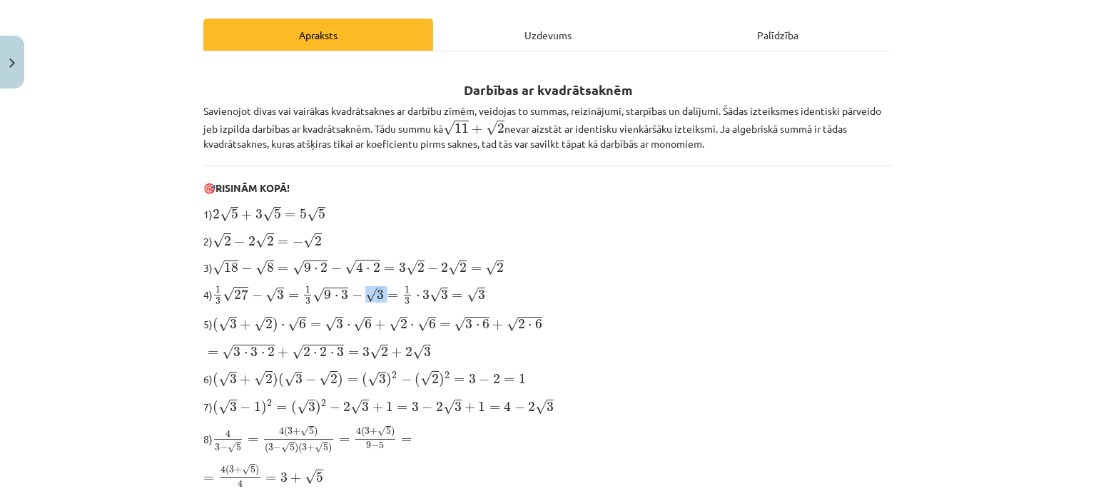
drag, startPoint x: 383, startPoint y: 290, endPoint x: 365, endPoint y: 294, distance: 17.7
click at [365, 294] on span "1 3 √ 27 − √ 3 = 1 3 √ 9 ⋅ 3 − √ 3 = 1 3 ⋅ 3 √ 3 = √ 3" at bounding box center [349, 295] width 273 height 19
drag, startPoint x: 505, startPoint y: 287, endPoint x: 468, endPoint y: 296, distance: 38.3
click at [468, 296] on p "4) 1 3 √ 27 − √ 3 = 1 3 √ 9 ⋅ 3 − √ 3 = 1 3 ⋅ 3 √ 3 = √ 3 1 3 27 − 3 = 1 3 9 ⋅ …" at bounding box center [548, 295] width 690 height 21
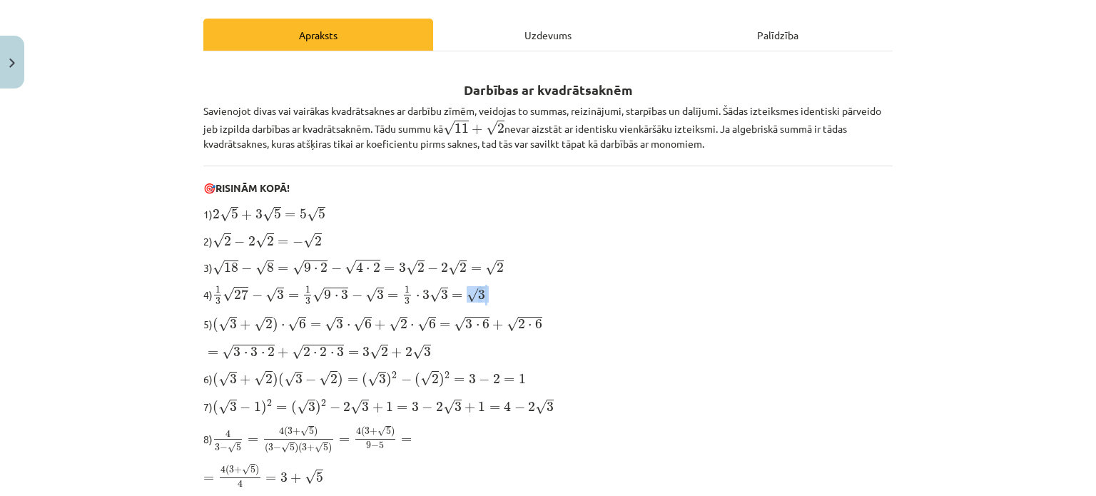
click at [595, 291] on p "4) 1 3 √ 27 − √ 3 = 1 3 √ 9 ⋅ 3 − √ 3 = 1 3 ⋅ 3 √ 3 = √ 3 1 3 27 − 3 = 1 3 9 ⋅ …" at bounding box center [548, 295] width 690 height 21
click at [484, 291] on p "4) 1 3 √ 27 − √ 3 = 1 3 √ 9 ⋅ 3 − √ 3 = 1 3 ⋅ 3 √ 3 = √ 3 1 3 27 − 3 = 1 3 9 ⋅ …" at bounding box center [548, 295] width 690 height 21
click at [485, 285] on p "4) 1 3 √ 27 − √ 3 = 1 3 √ 9 ⋅ 3 − √ 3 = 1 3 ⋅ 3 √ 3 = √ 3 1 3 27 − 3 = 1 3 9 ⋅ …" at bounding box center [548, 295] width 690 height 21
drag, startPoint x: 562, startPoint y: 313, endPoint x: 444, endPoint y: 313, distance: 118.5
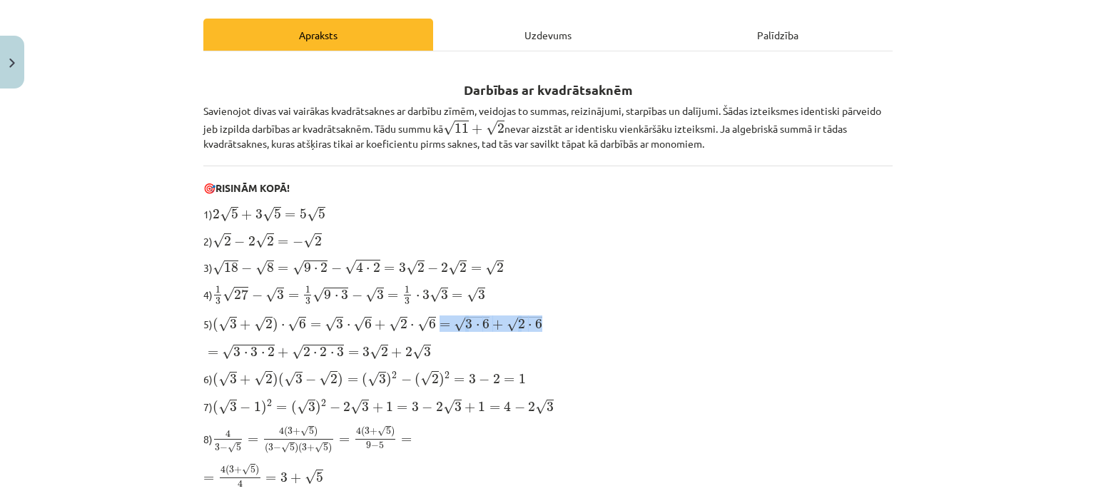
click at [444, 314] on p "5) ( √ 3 + √ 2 ) ⋅ √ 6 = √ 3 ⋅ √ 6 + √ 2 ⋅ √ 6 = √ 3 ⋅ 6 + √ 2 ⋅ 6 ( 3 + 2 ) ⋅ …" at bounding box center [548, 323] width 690 height 19
click at [488, 302] on p "4) 1 3 √ 27 − √ 3 = 1 3 √ 9 ⋅ 3 − √ 3 = 1 3 ⋅ 3 √ 3 = √ 3 1 3 27 − 3 = 1 3 9 ⋅ …" at bounding box center [548, 295] width 690 height 21
drag, startPoint x: 489, startPoint y: 288, endPoint x: 433, endPoint y: 295, distance: 56.0
click at [431, 296] on p "4) 1 3 √ 27 − √ 3 = 1 3 √ 9 ⋅ 3 − √ 3 = 1 3 ⋅ 3 √ 3 = √ 3 1 3 27 − 3 = 1 3 9 ⋅ …" at bounding box center [548, 295] width 690 height 21
click at [494, 320] on span "+" at bounding box center [498, 325] width 11 height 10
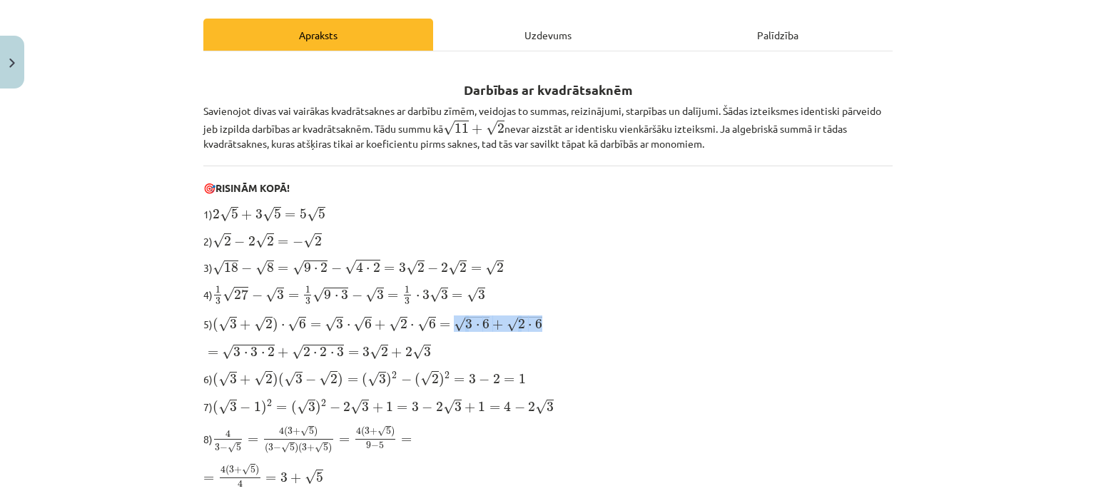
drag, startPoint x: 577, startPoint y: 327, endPoint x: 458, endPoint y: 326, distance: 119.2
click at [458, 326] on p "5) ( √ 3 + √ 2 ) ⋅ √ 6 = √ 3 ⋅ √ 6 + √ 2 ⋅ √ 6 = √ 3 ⋅ 6 + √ 2 ⋅ 6 ( 3 + 2 ) ⋅ …" at bounding box center [548, 323] width 690 height 19
click at [485, 293] on p "4) 1 3 √ 27 − √ 3 = 1 3 √ 9 ⋅ 3 − √ 3 = 1 3 ⋅ 3 √ 3 = √ 3 1 3 27 − 3 = 1 3 9 ⋅ …" at bounding box center [548, 295] width 690 height 21
drag, startPoint x: 485, startPoint y: 293, endPoint x: 388, endPoint y: 293, distance: 97.1
click at [388, 293] on p "4) 1 3 √ 27 − √ 3 = 1 3 √ 9 ⋅ 3 − √ 3 = 1 3 ⋅ 3 √ 3 = √ 3 1 3 27 − 3 = 1 3 9 ⋅ …" at bounding box center [548, 295] width 690 height 21
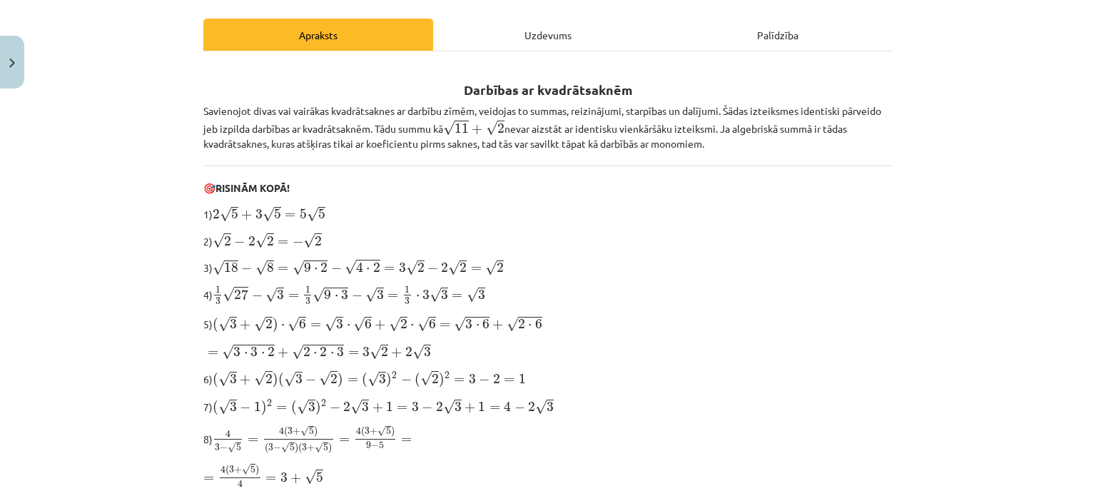
click at [557, 314] on p "5) ( √ 3 + √ 2 ) ⋅ √ 6 = √ 3 ⋅ √ 6 + √ 2 ⋅ √ 6 = √ 3 ⋅ 6 + √ 2 ⋅ 6 ( 3 + 2 ) ⋅ …" at bounding box center [548, 323] width 690 height 19
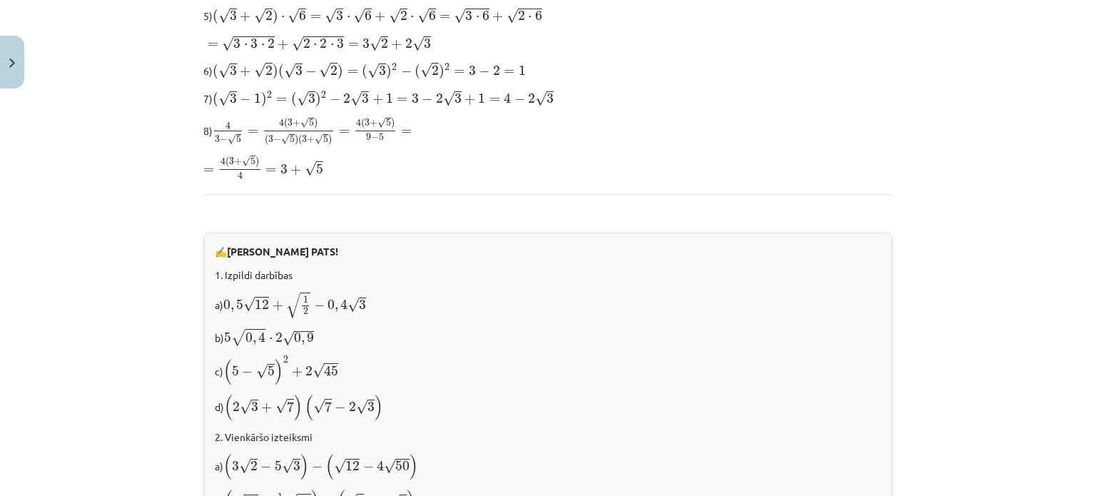
scroll to position [463, 0]
